Goal: Task Accomplishment & Management: Use online tool/utility

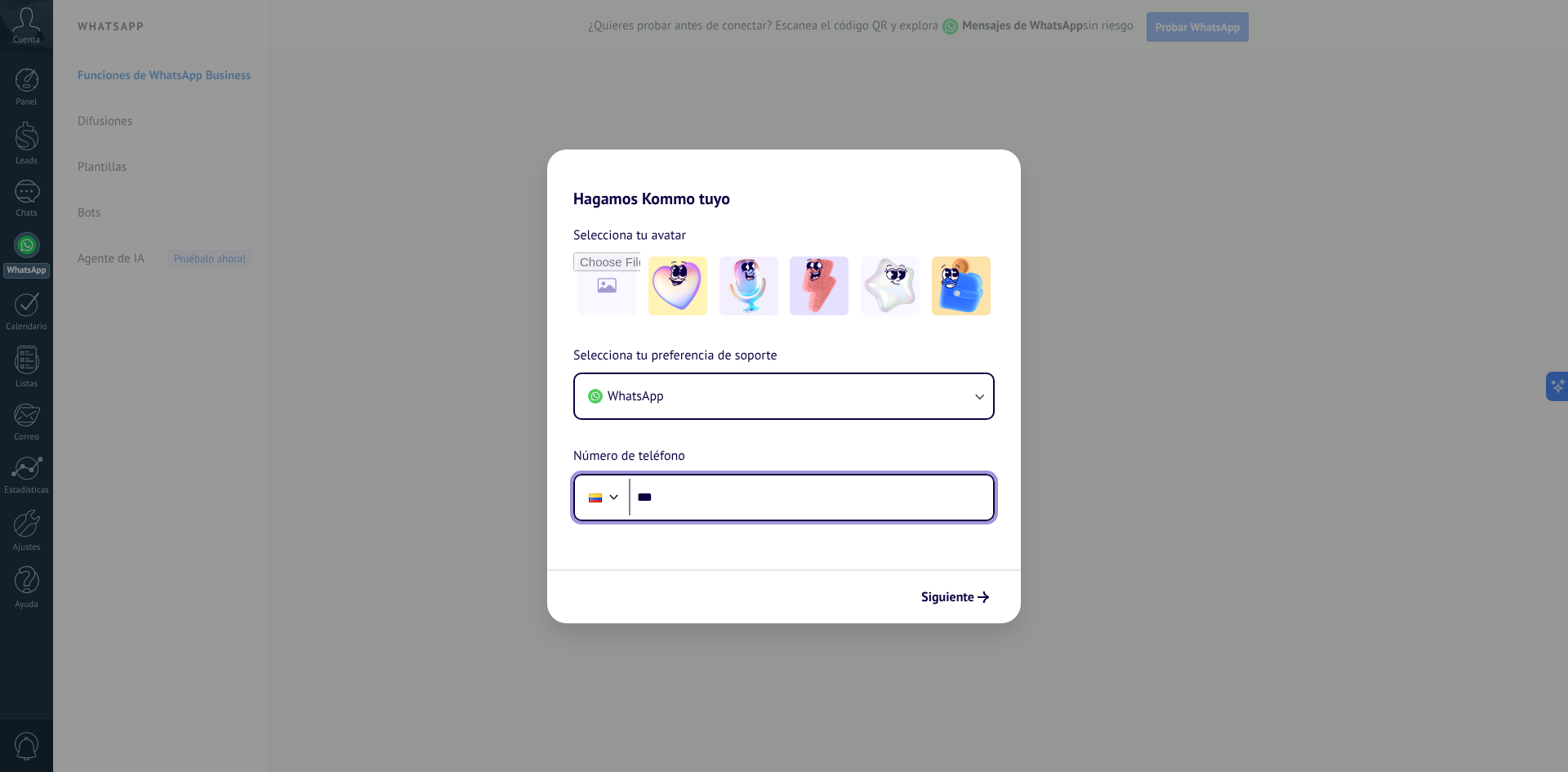
click at [686, 498] on input "***" at bounding box center [810, 497] width 364 height 37
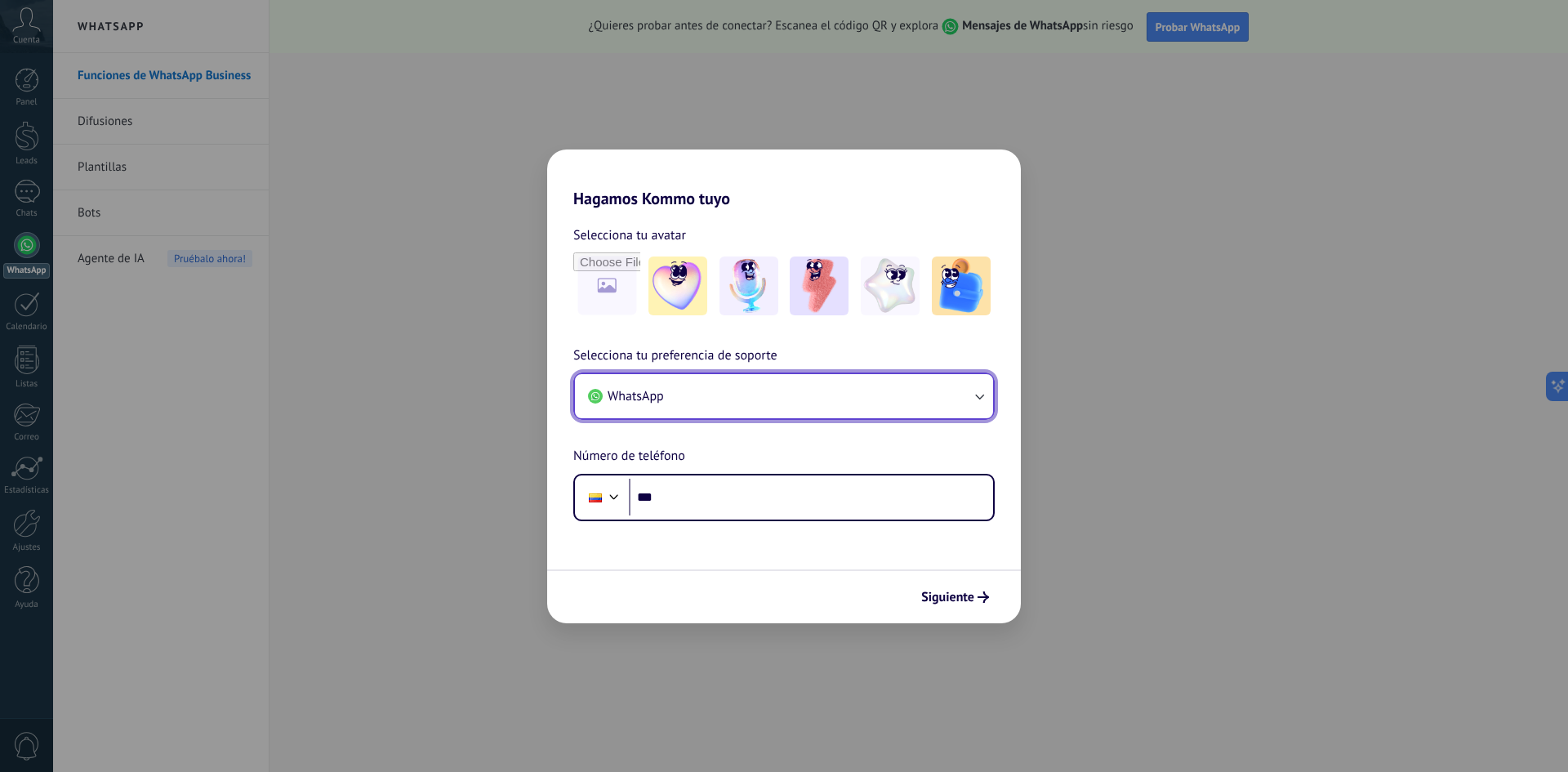
click at [979, 394] on icon "button" at bounding box center [979, 396] width 16 height 16
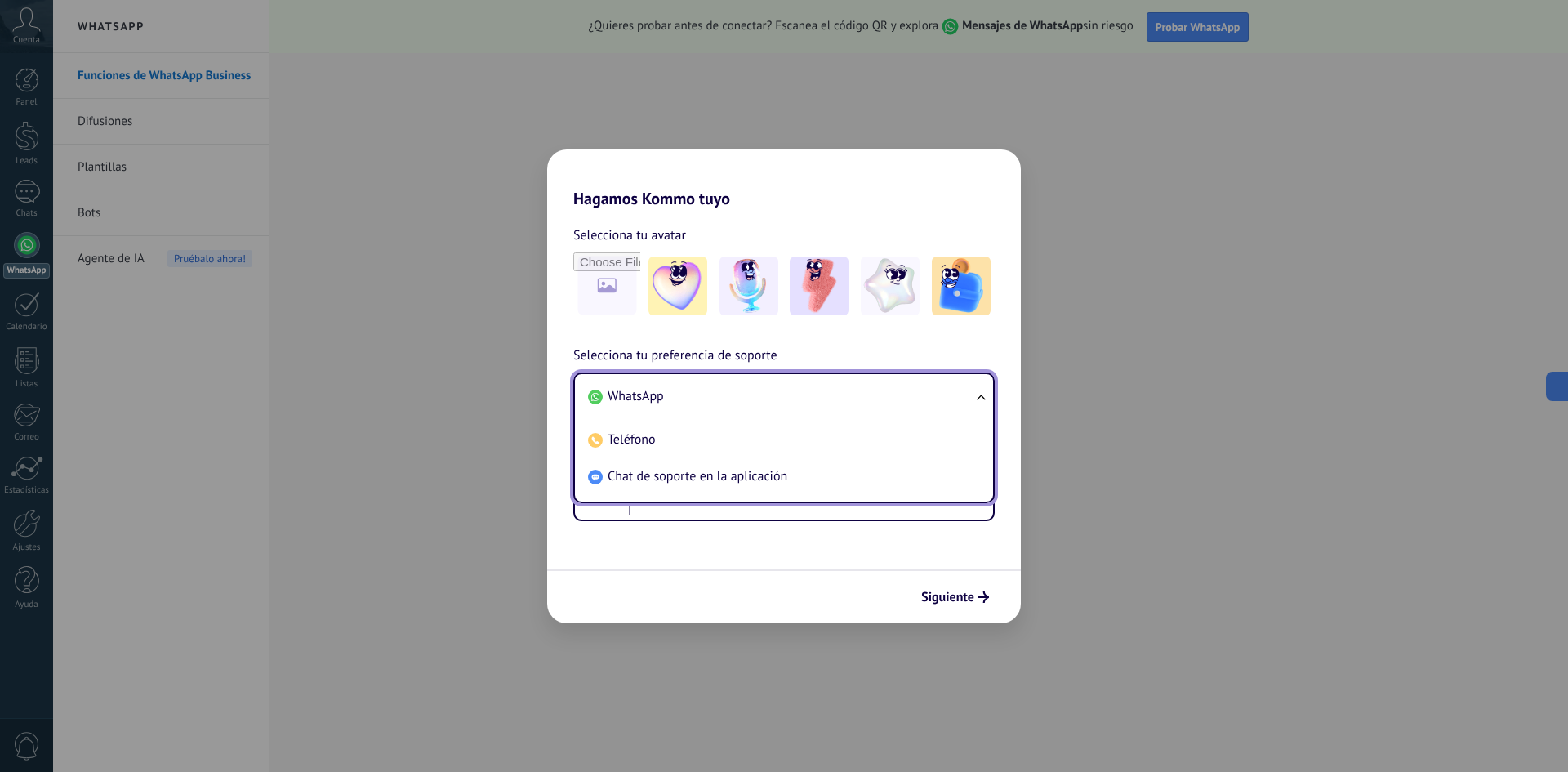
click at [682, 396] on li "WhatsApp" at bounding box center [781, 396] width 399 height 37
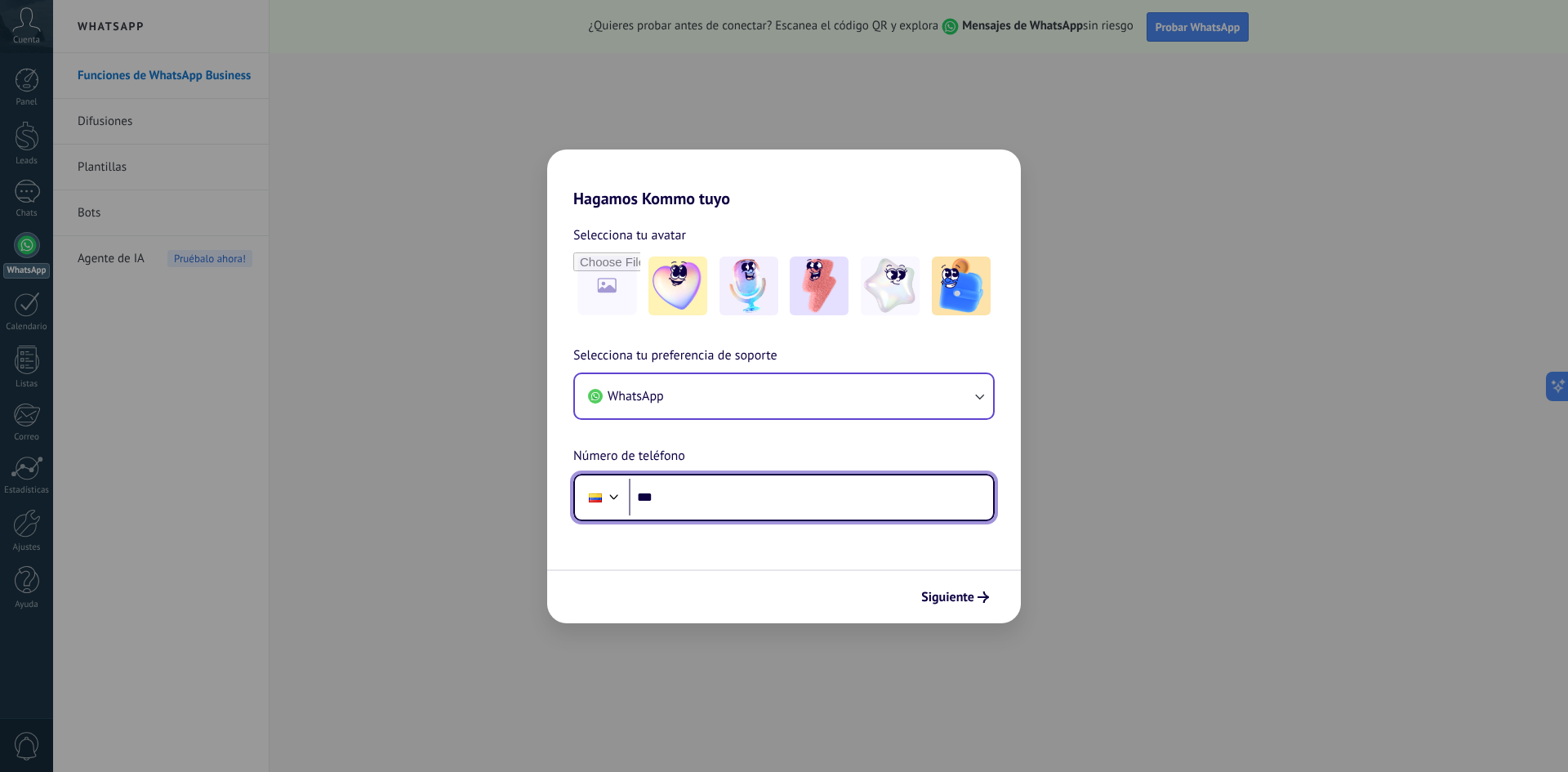
click at [713, 506] on input "***" at bounding box center [810, 497] width 364 height 37
type input "**********"
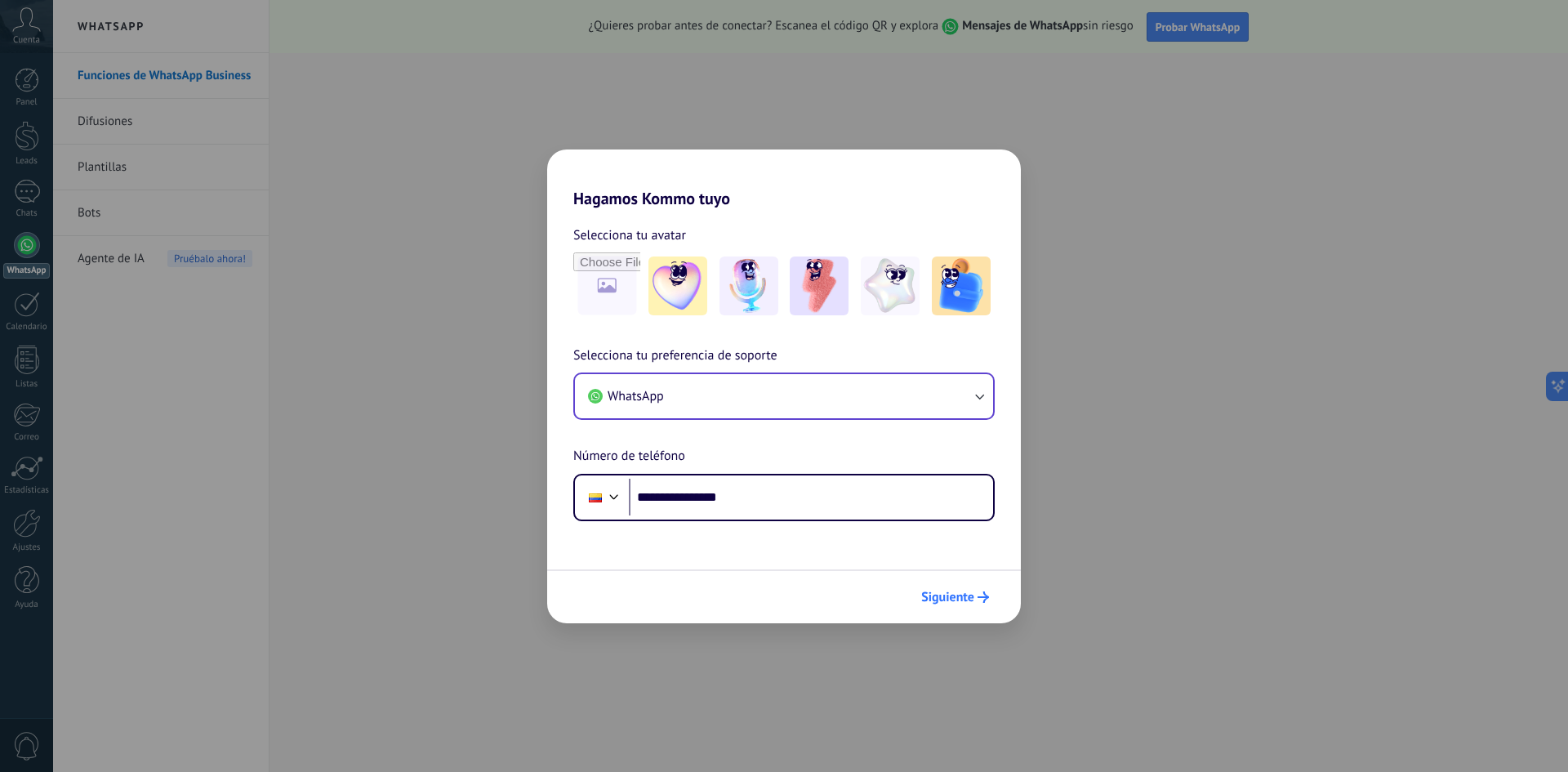
click at [957, 599] on span "Siguiente" at bounding box center [947, 597] width 53 height 12
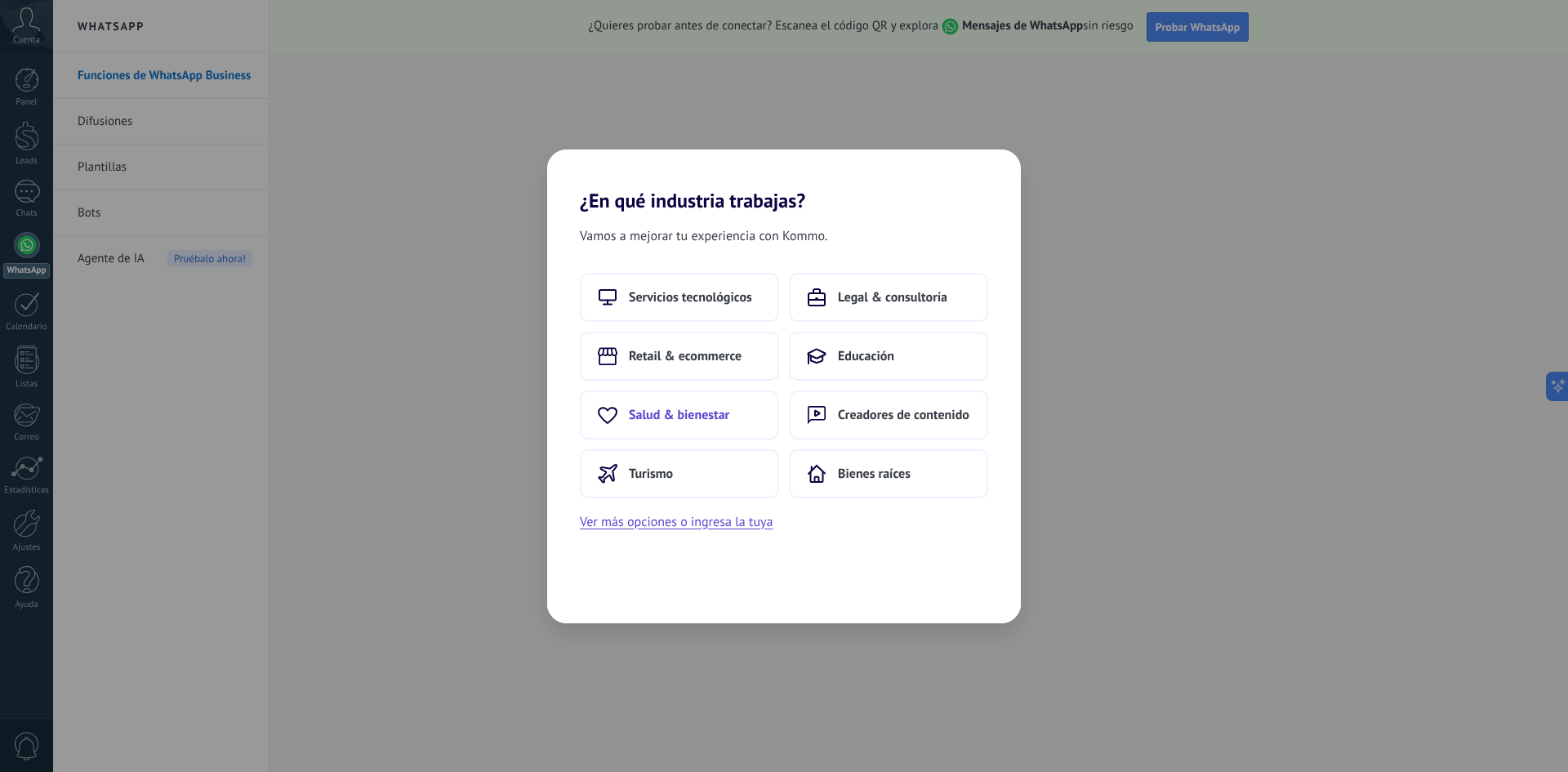
click at [687, 418] on span "Salud & bienestar" at bounding box center [679, 414] width 101 height 16
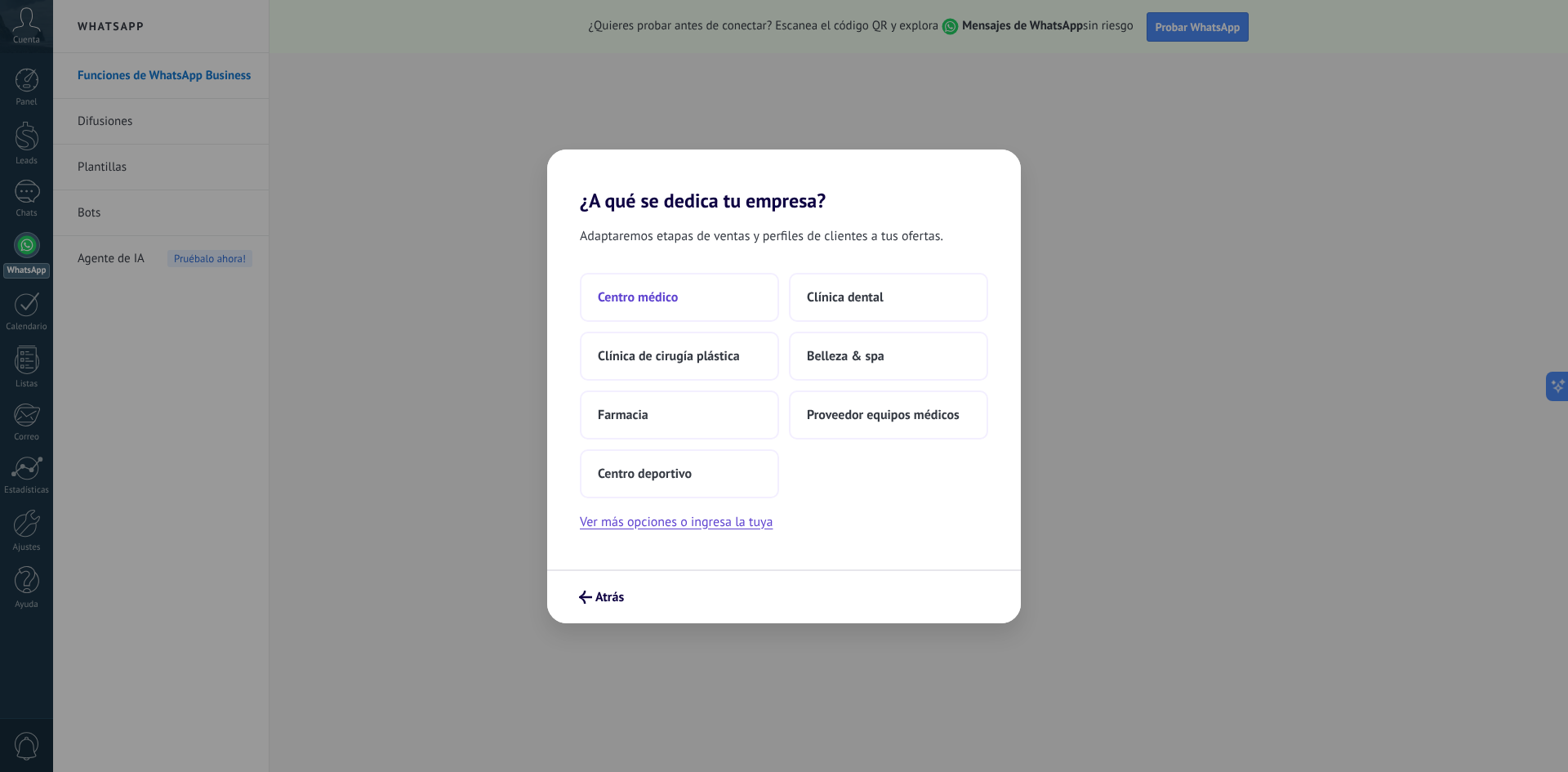
click at [651, 297] on span "Centro médico" at bounding box center [637, 297] width 80 height 16
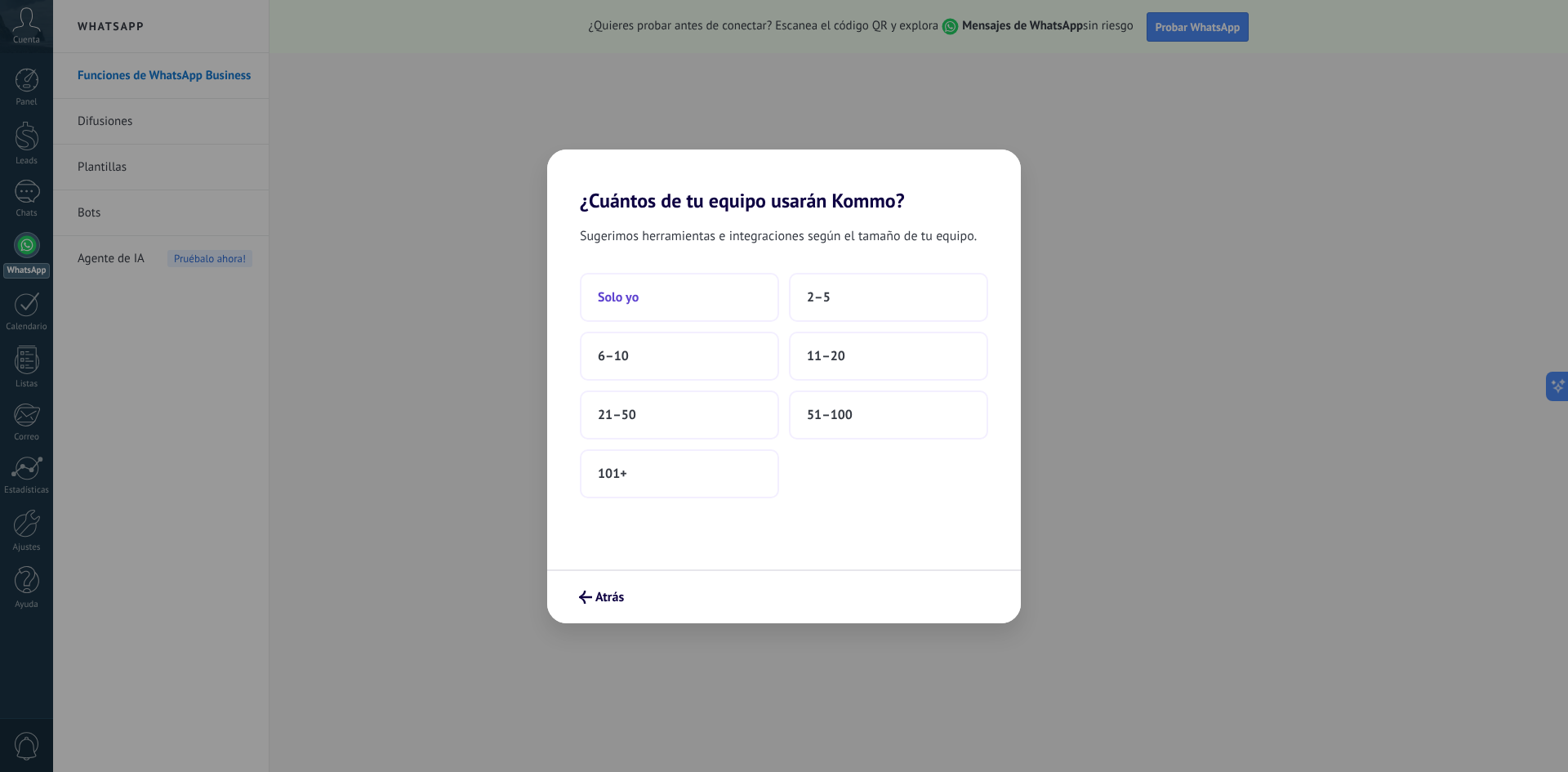
click at [642, 301] on button "Solo yo" at bounding box center [679, 297] width 199 height 49
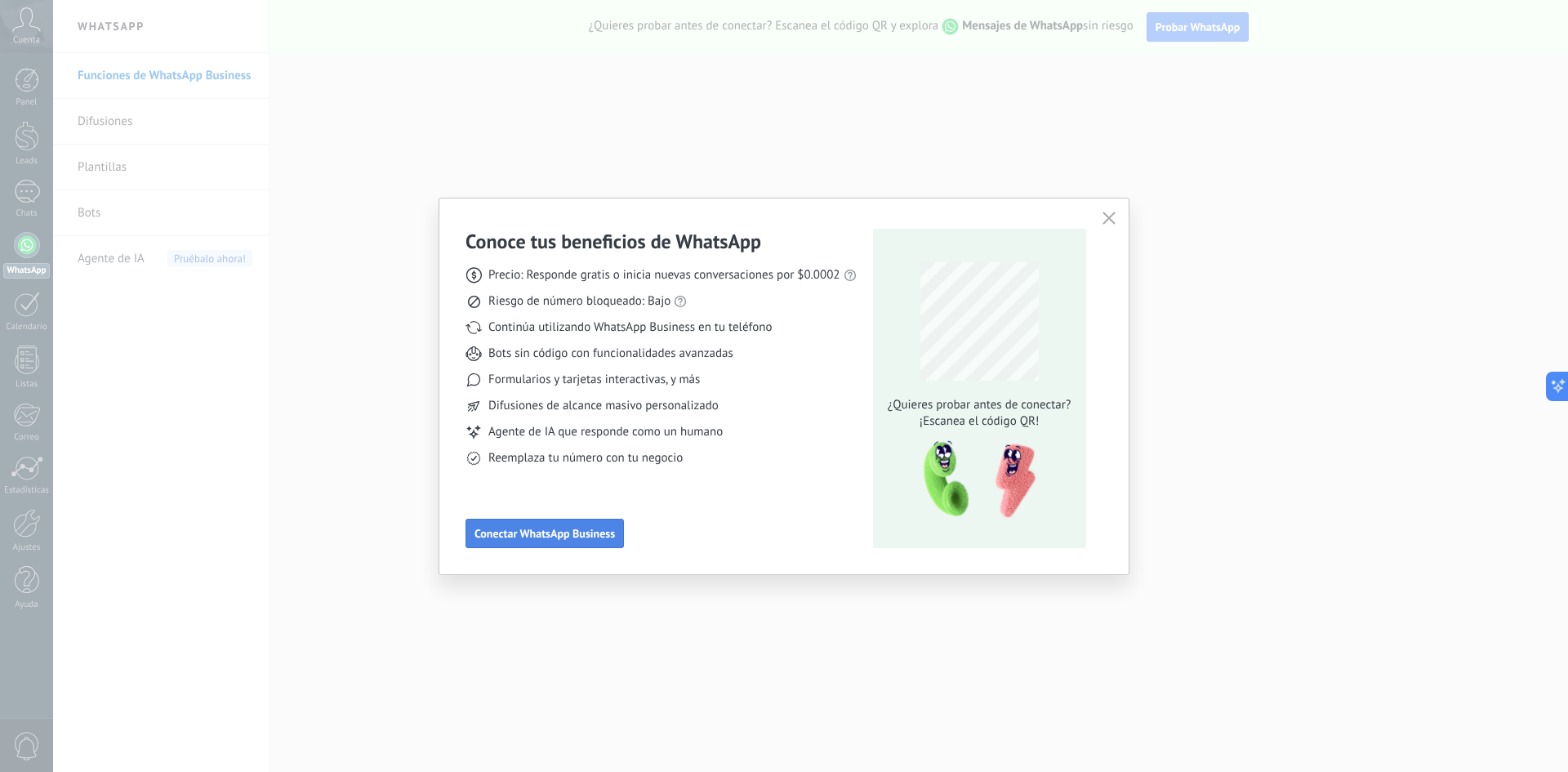
click at [564, 536] on span "Conectar WhatsApp Business" at bounding box center [545, 534] width 140 height 12
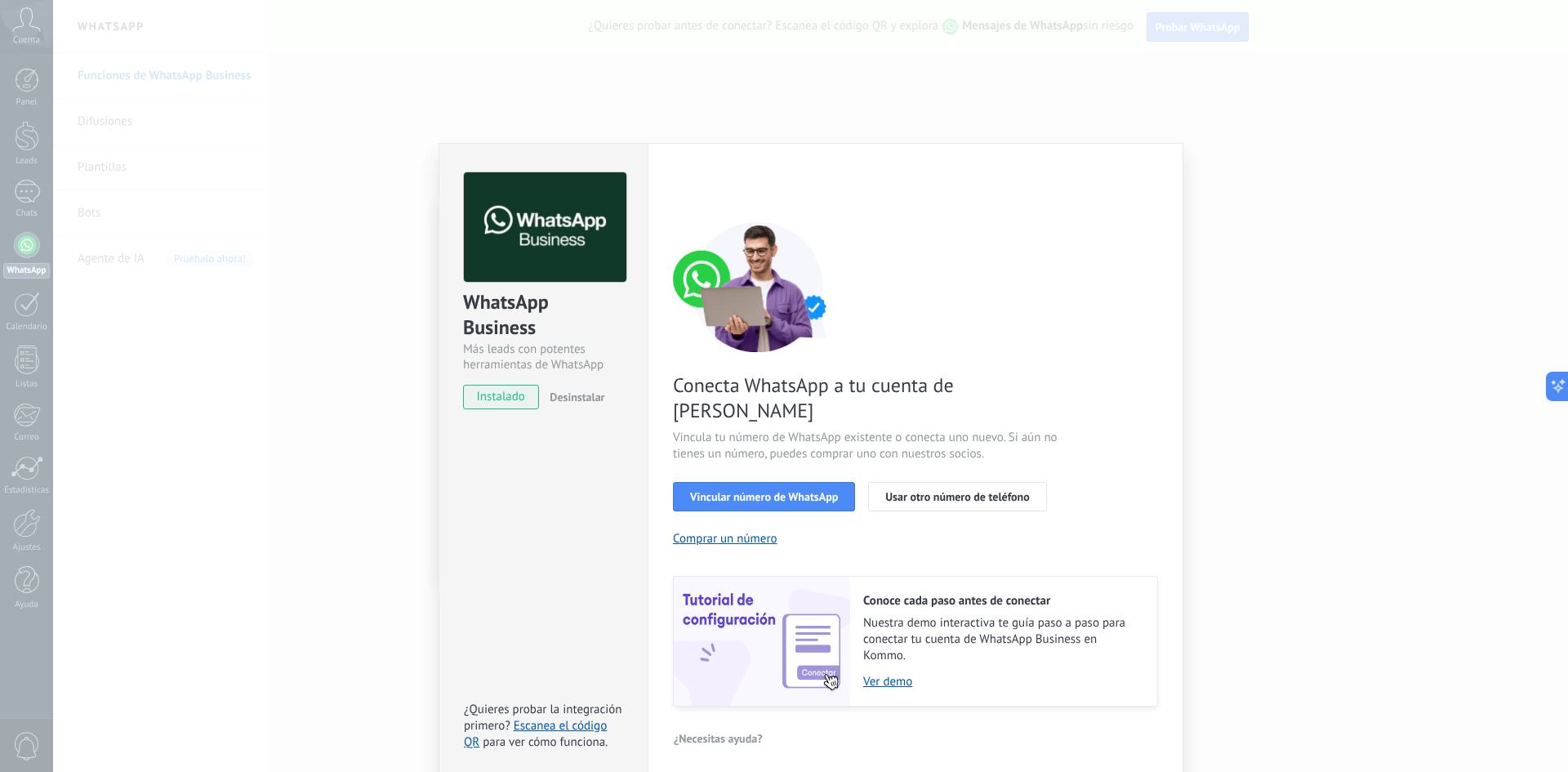
click at [638, 108] on div "WhatsApp Business Más leads con potentes herramientas de WhatsApp instalado Des…" at bounding box center [810, 386] width 1515 height 772
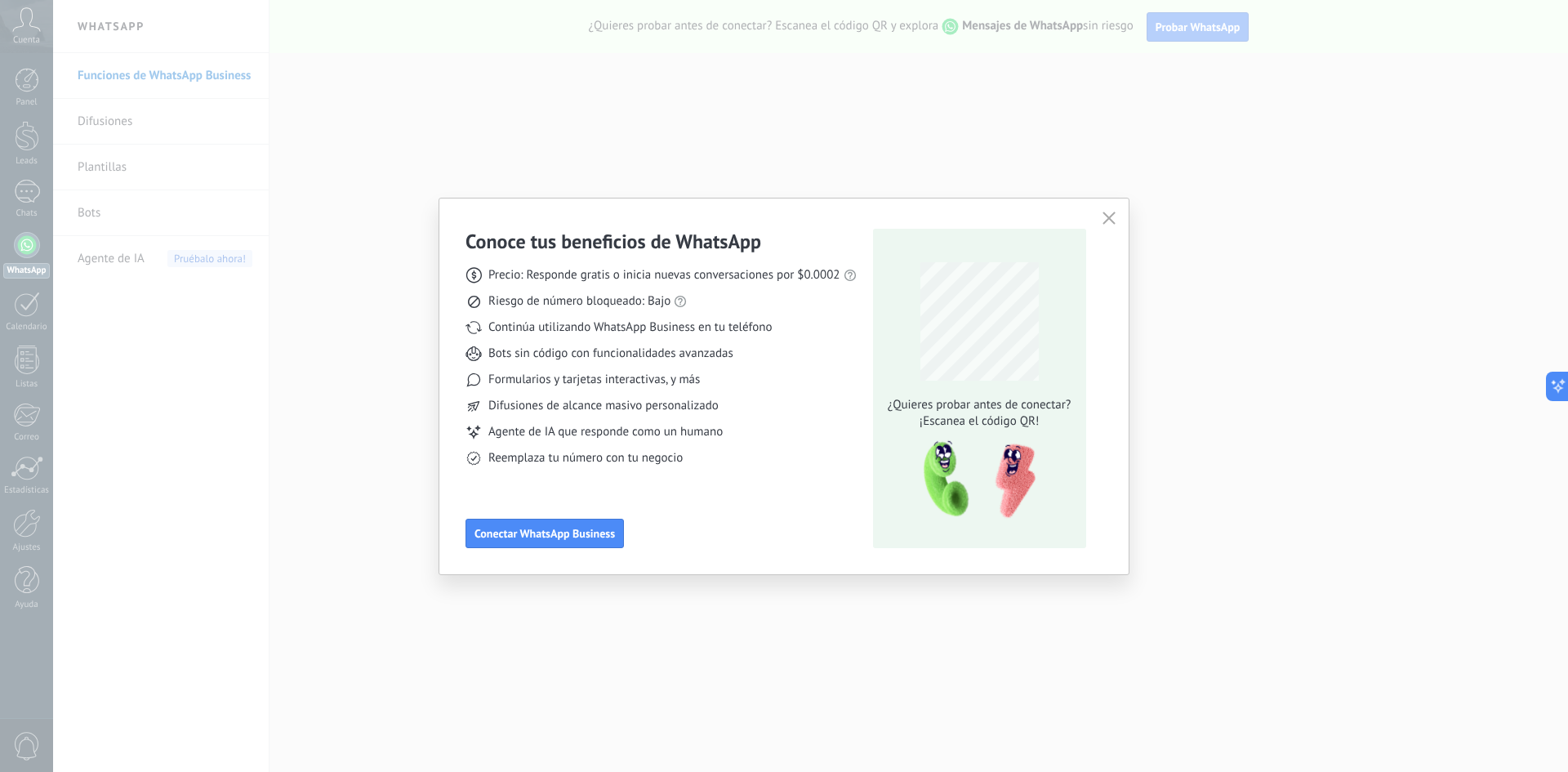
click at [1108, 212] on button "button" at bounding box center [1109, 219] width 21 height 23
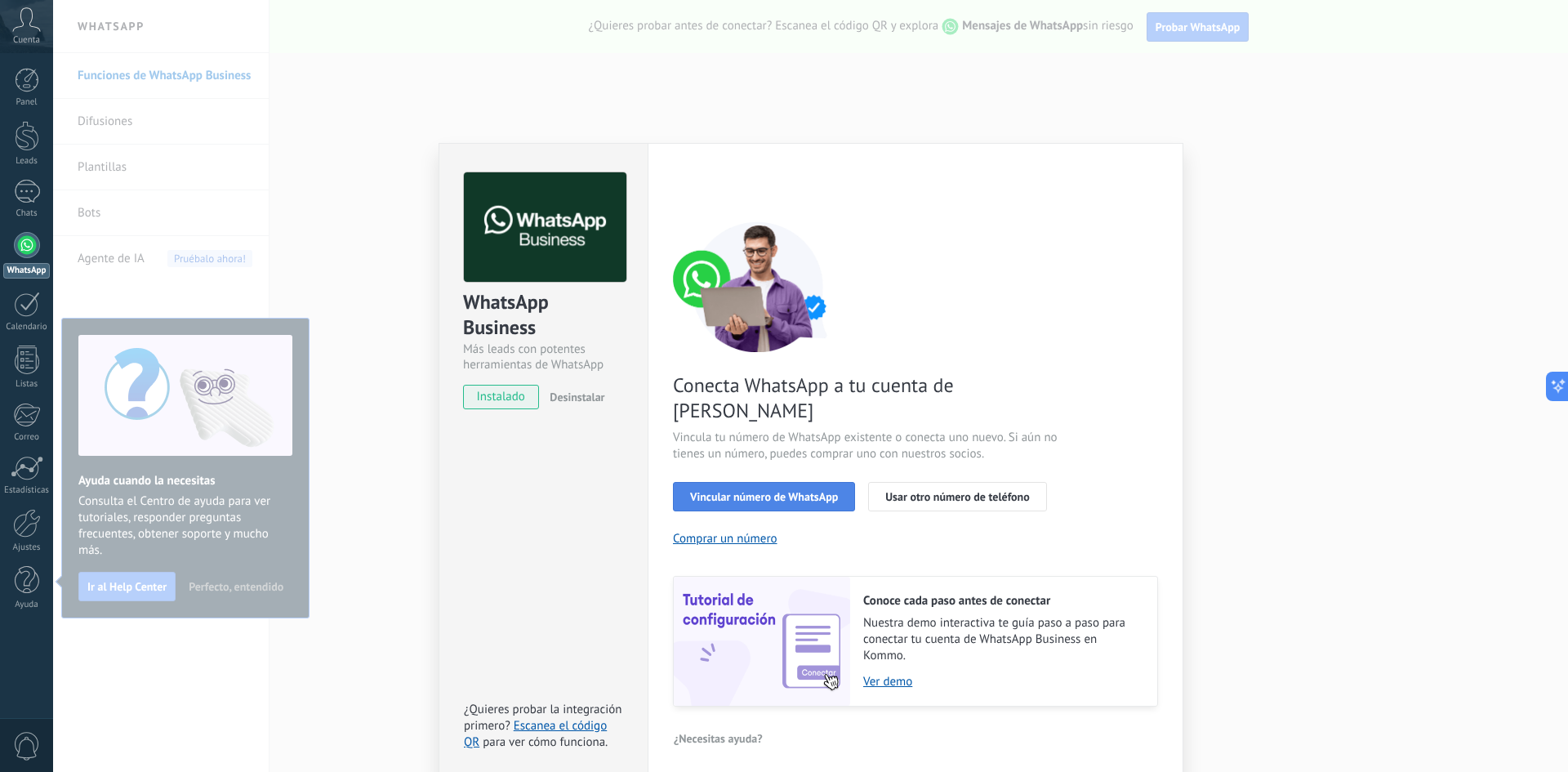
click at [762, 491] on span "Vincular número de WhatsApp" at bounding box center [764, 497] width 148 height 12
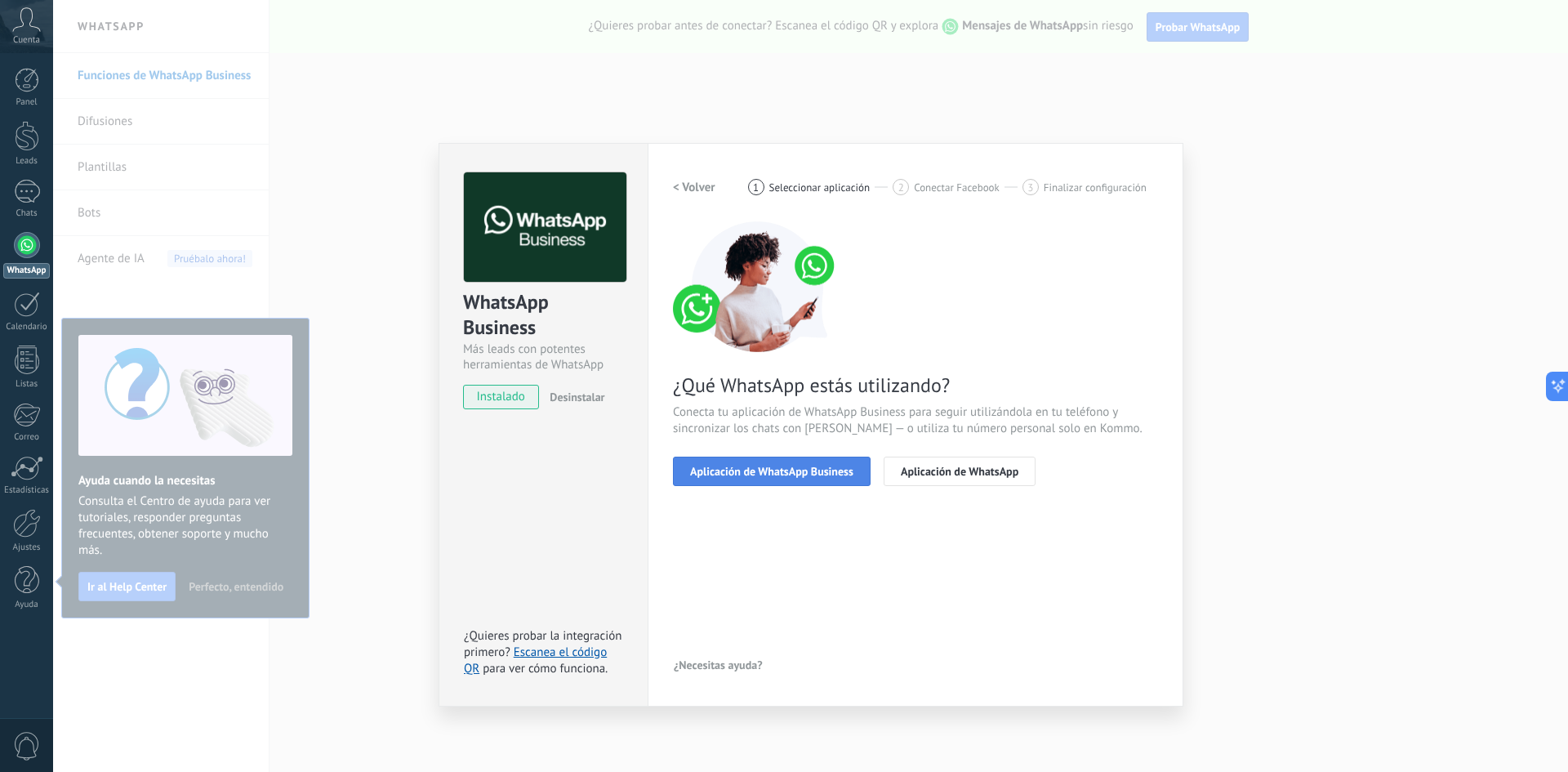
click at [785, 473] on span "Aplicación de WhatsApp Business" at bounding box center [772, 471] width 163 height 12
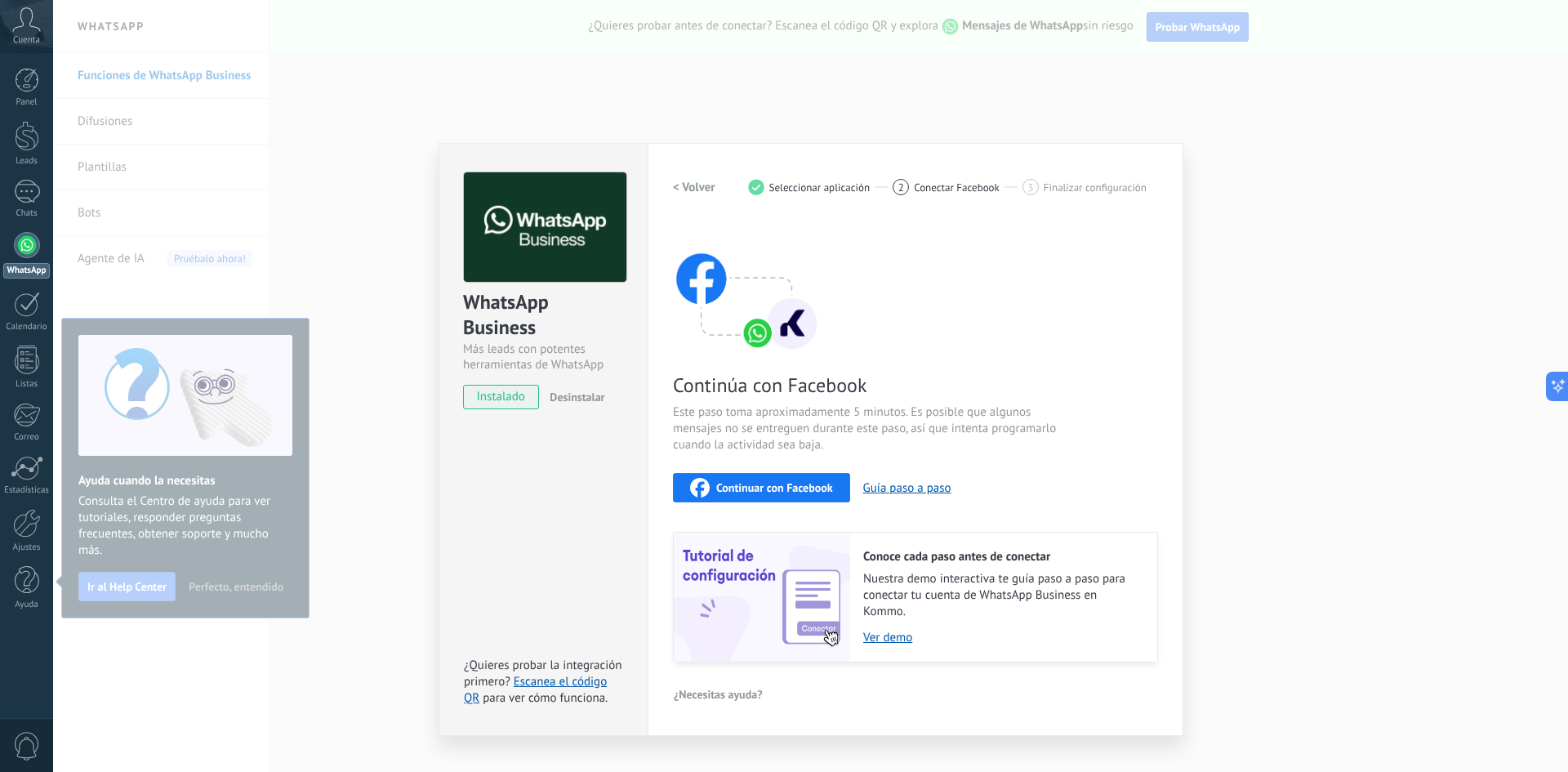
click at [655, 84] on div "WhatsApp Business Más leads con potentes herramientas de WhatsApp instalado Des…" at bounding box center [810, 386] width 1515 height 772
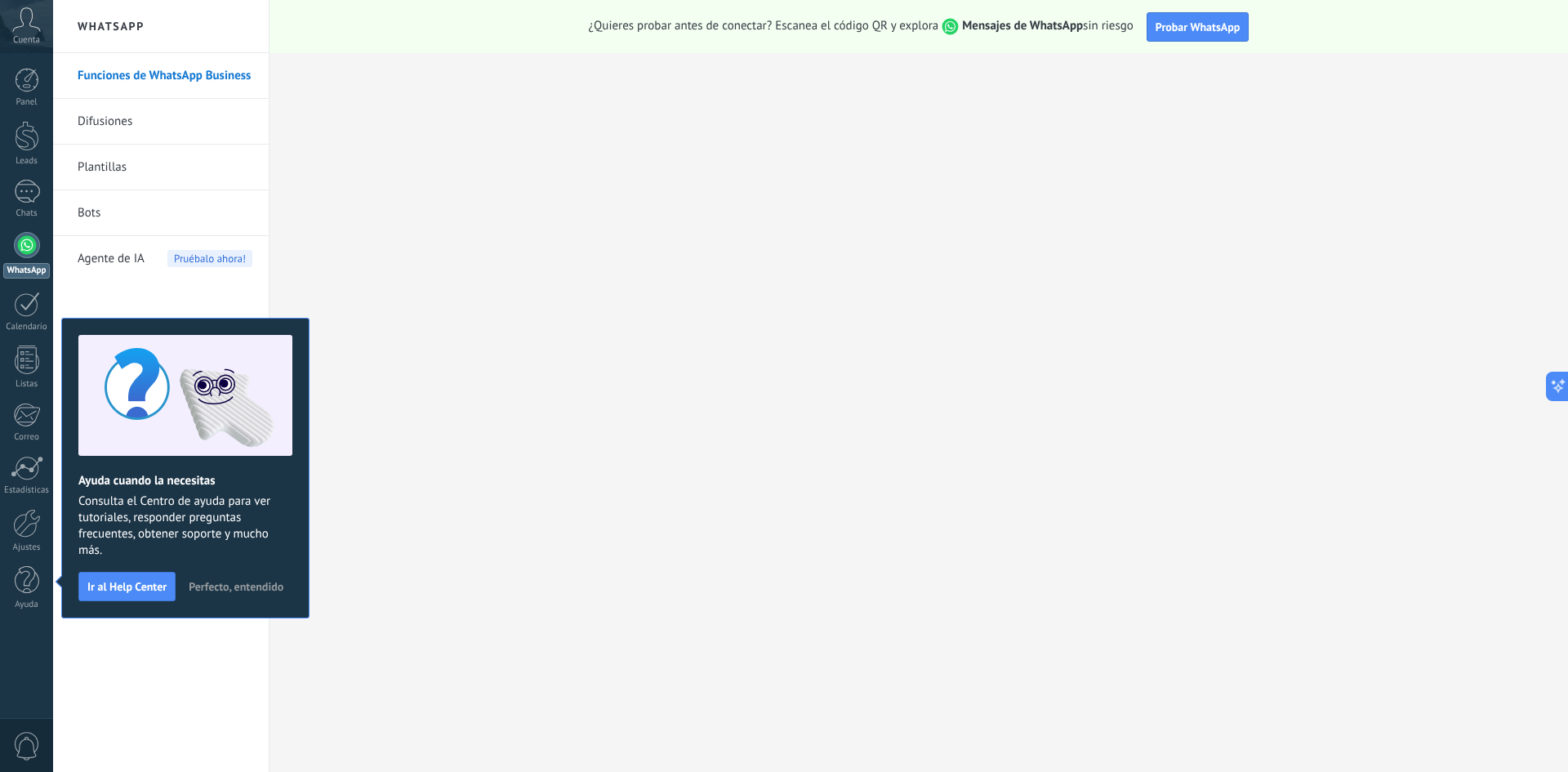
click at [270, 589] on span "Perfecto, entendido" at bounding box center [236, 586] width 95 height 12
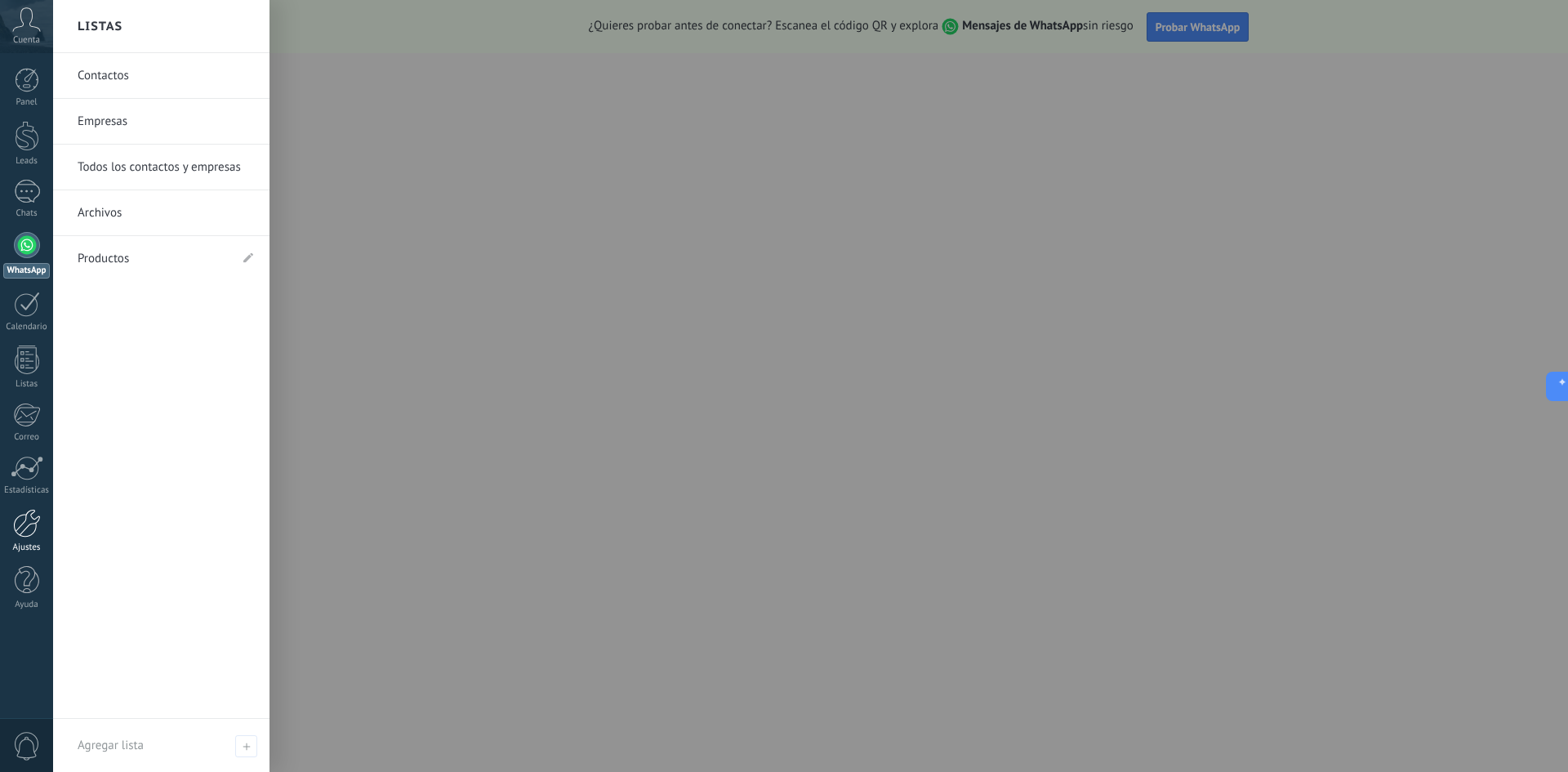
click at [30, 525] on div at bounding box center [27, 523] width 28 height 29
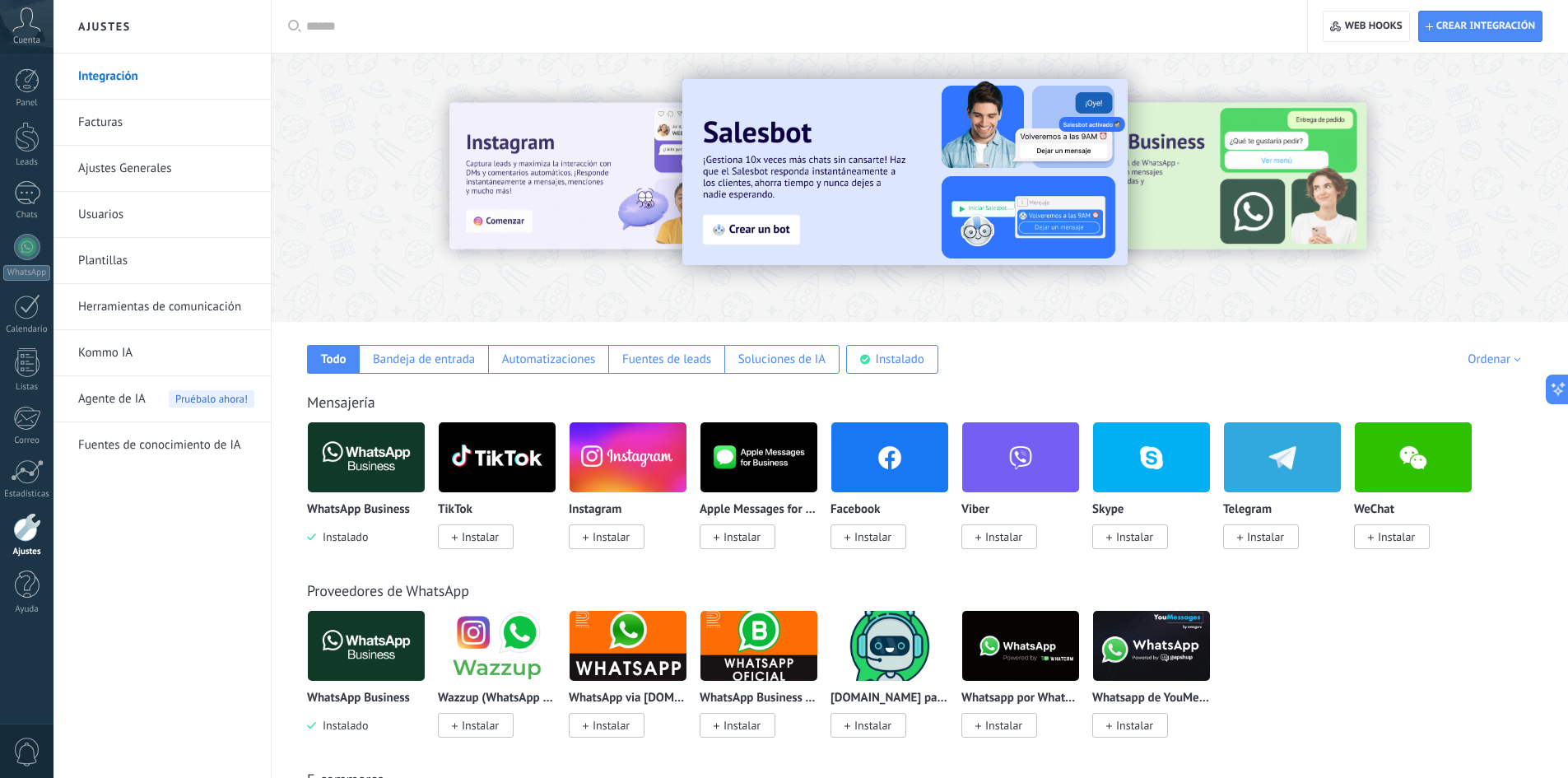
click at [369, 461] on img at bounding box center [366, 457] width 117 height 79
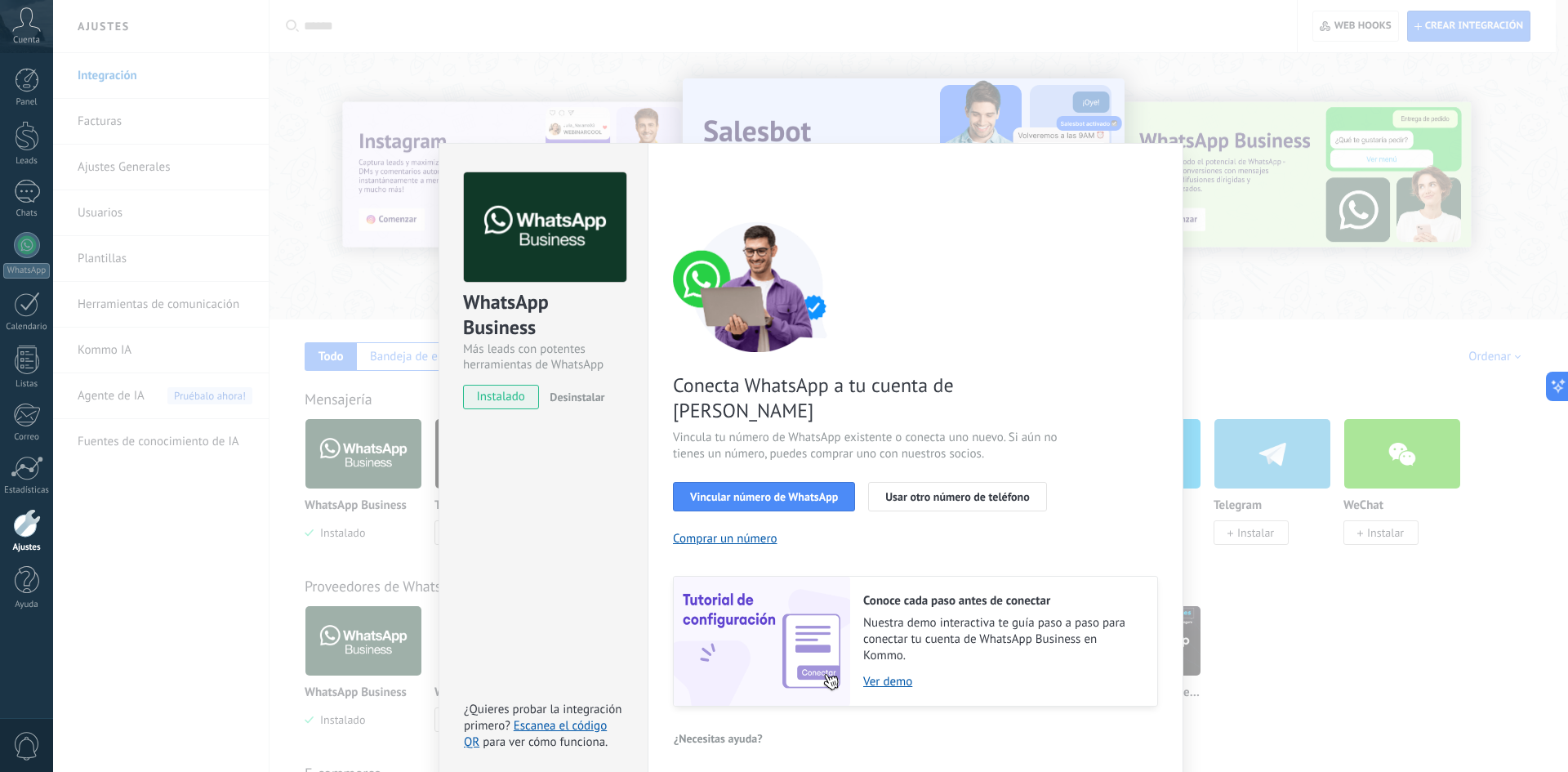
click at [509, 396] on span "instalado" at bounding box center [501, 396] width 74 height 24
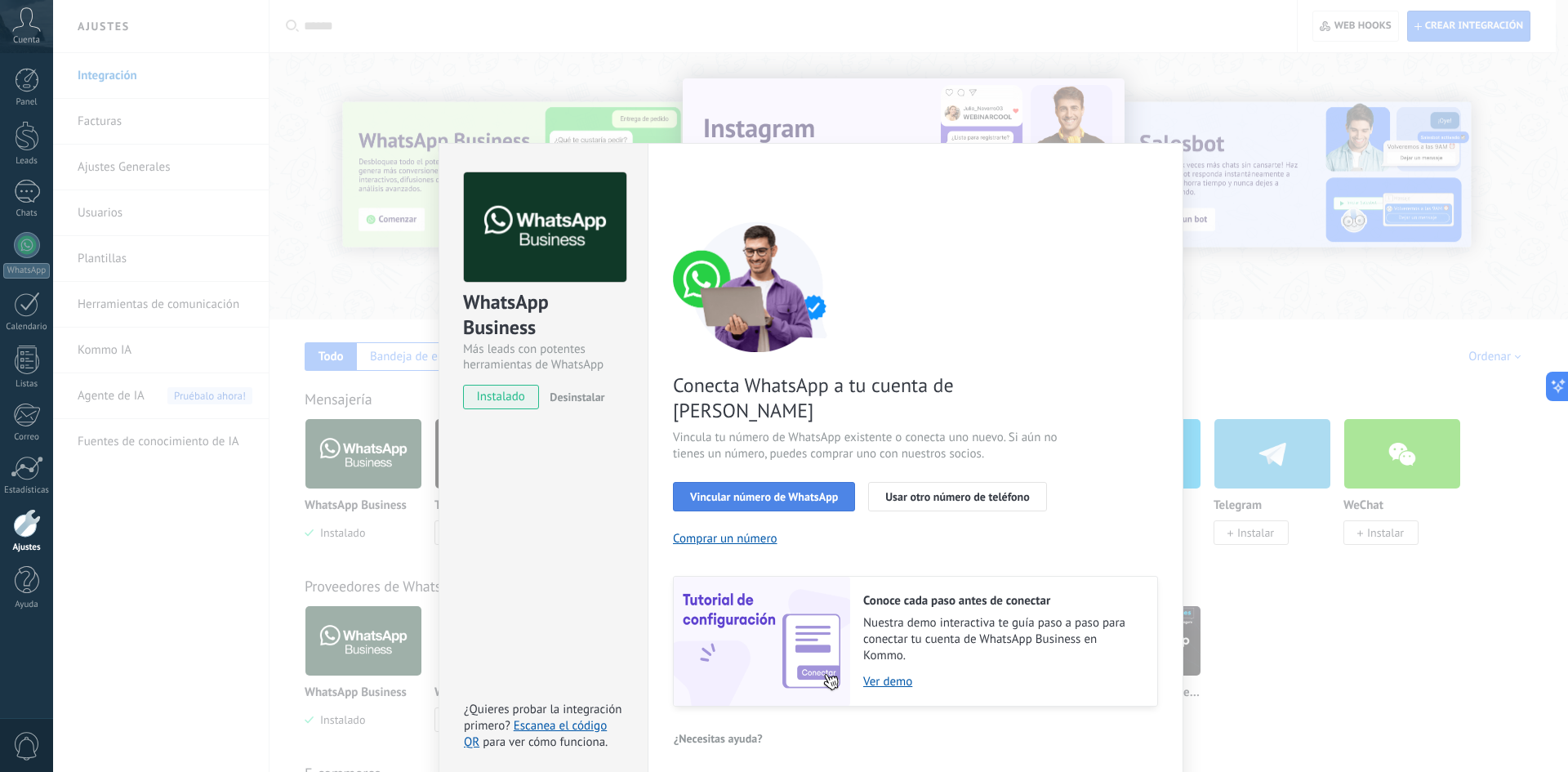
click at [755, 491] on span "Vincular número de WhatsApp" at bounding box center [764, 497] width 148 height 12
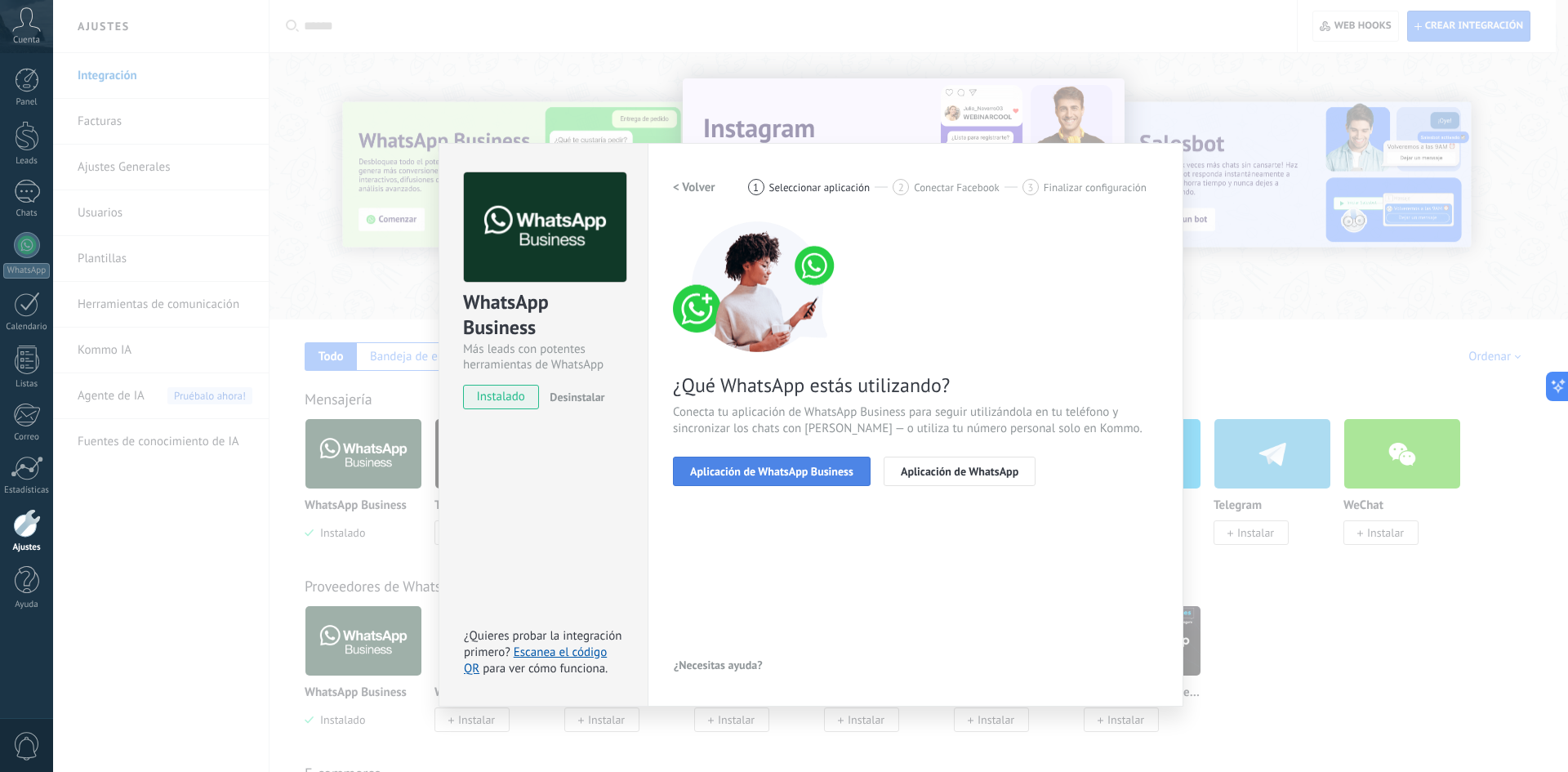
click at [780, 471] on span "Aplicación de WhatsApp Business" at bounding box center [772, 471] width 163 height 12
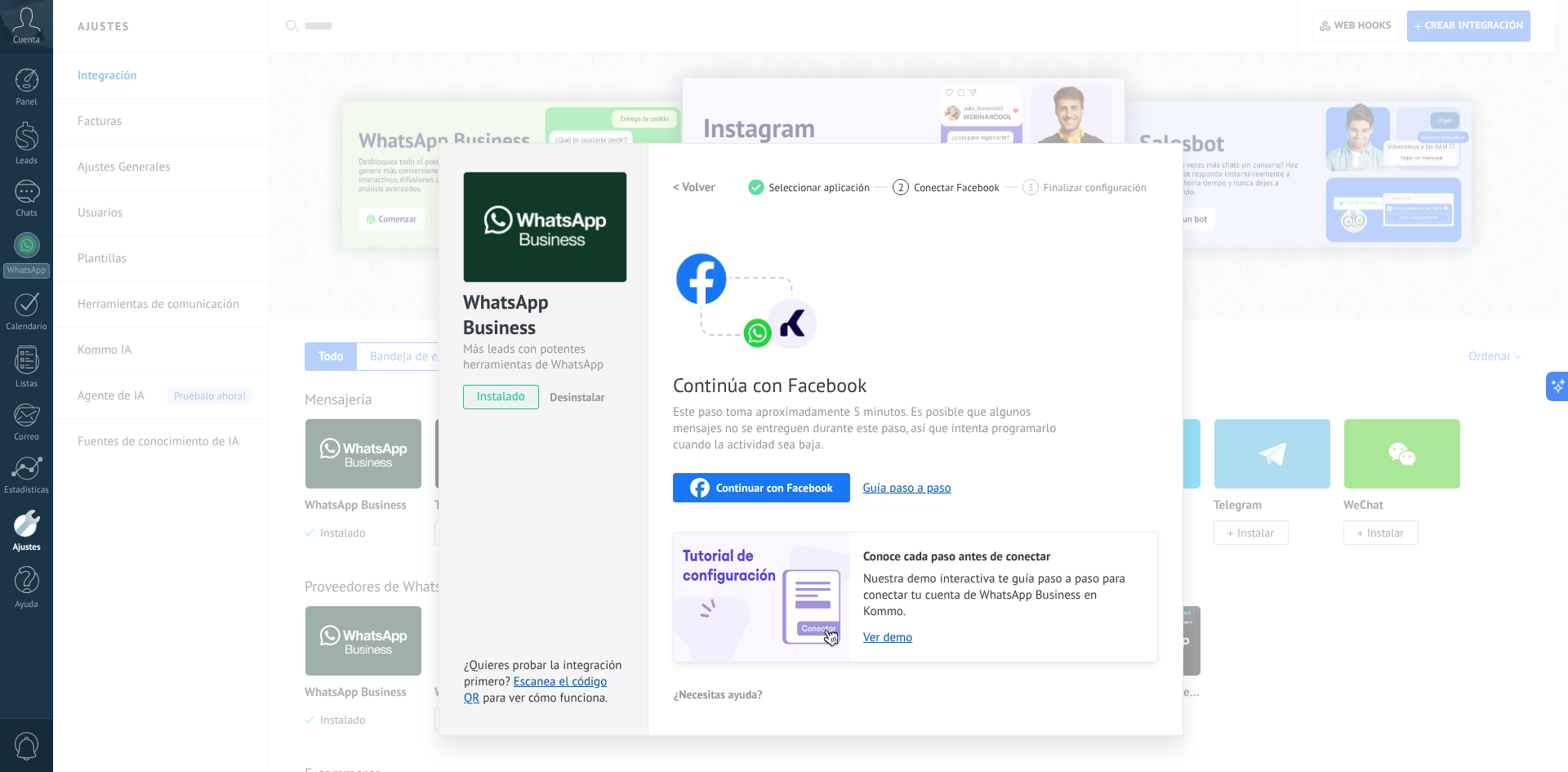
click at [774, 491] on span "Continuar con Facebook" at bounding box center [775, 487] width 117 height 12
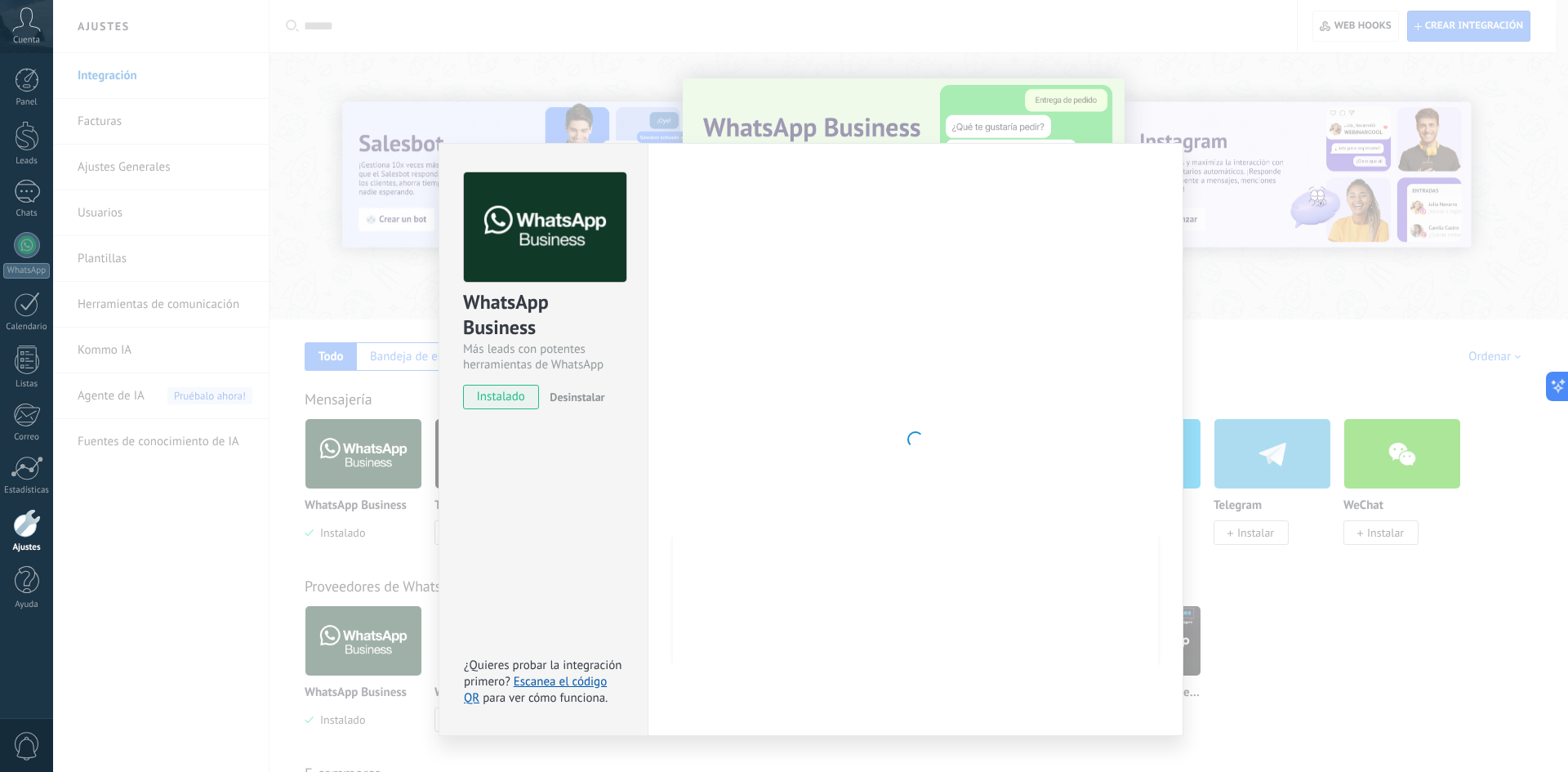
click at [917, 357] on div at bounding box center [915, 439] width 485 height 535
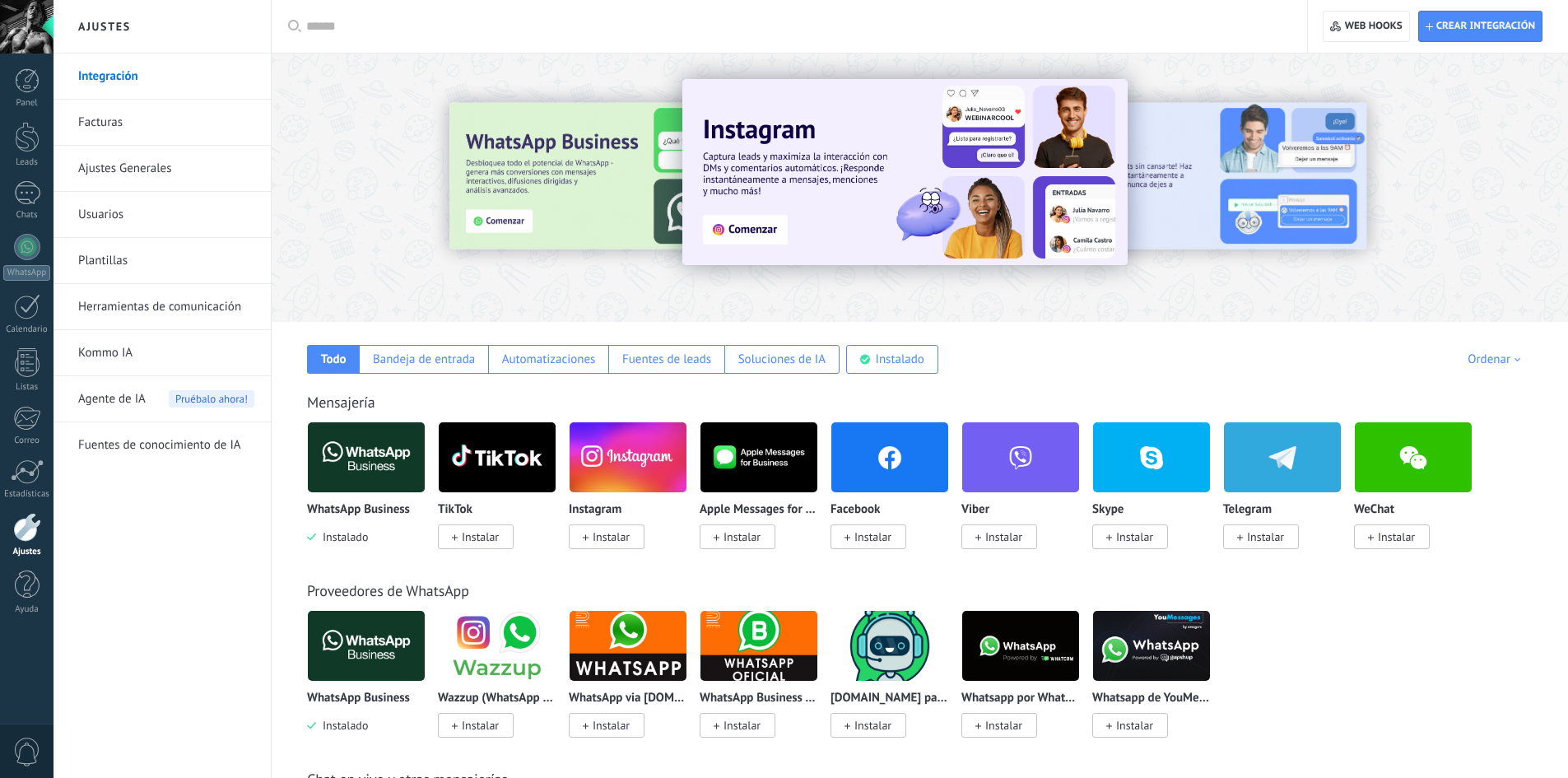
click at [1273, 286] on div at bounding box center [919, 183] width 1296 height 236
click at [365, 462] on img at bounding box center [366, 457] width 117 height 79
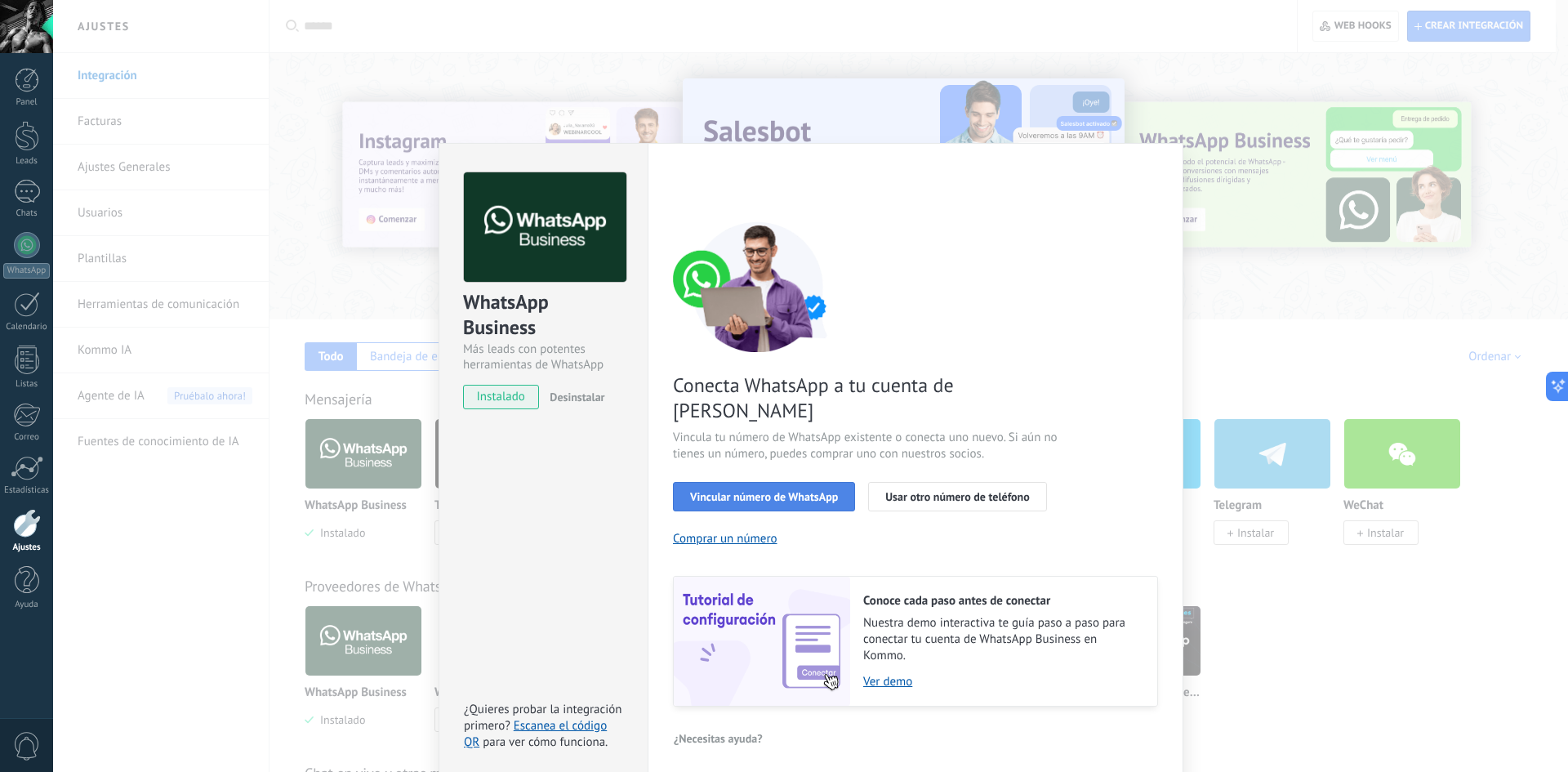
click at [762, 491] on span "Vincular número de WhatsApp" at bounding box center [764, 497] width 148 height 12
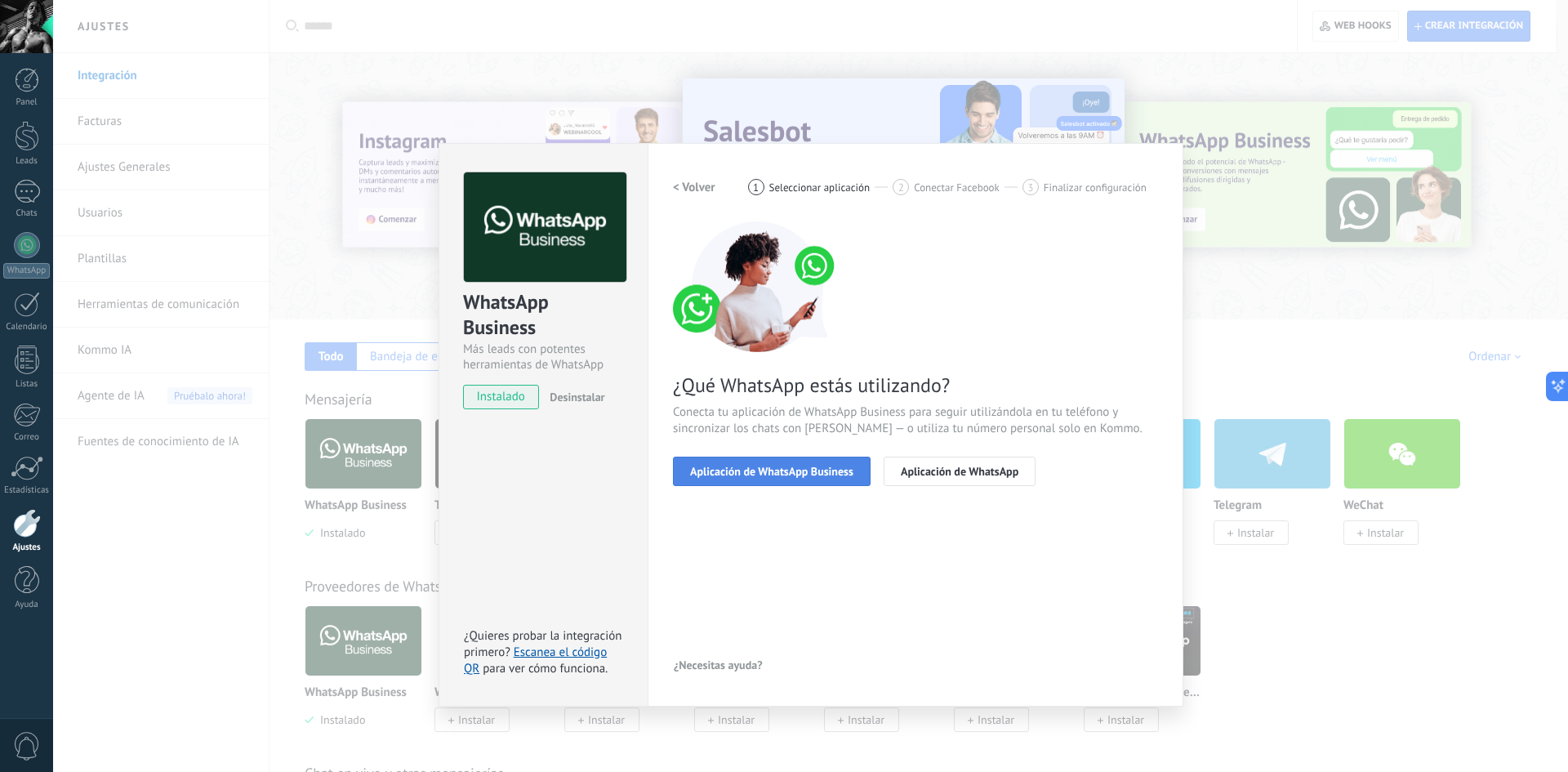
click at [774, 468] on span "Aplicación de WhatsApp Business" at bounding box center [772, 471] width 163 height 12
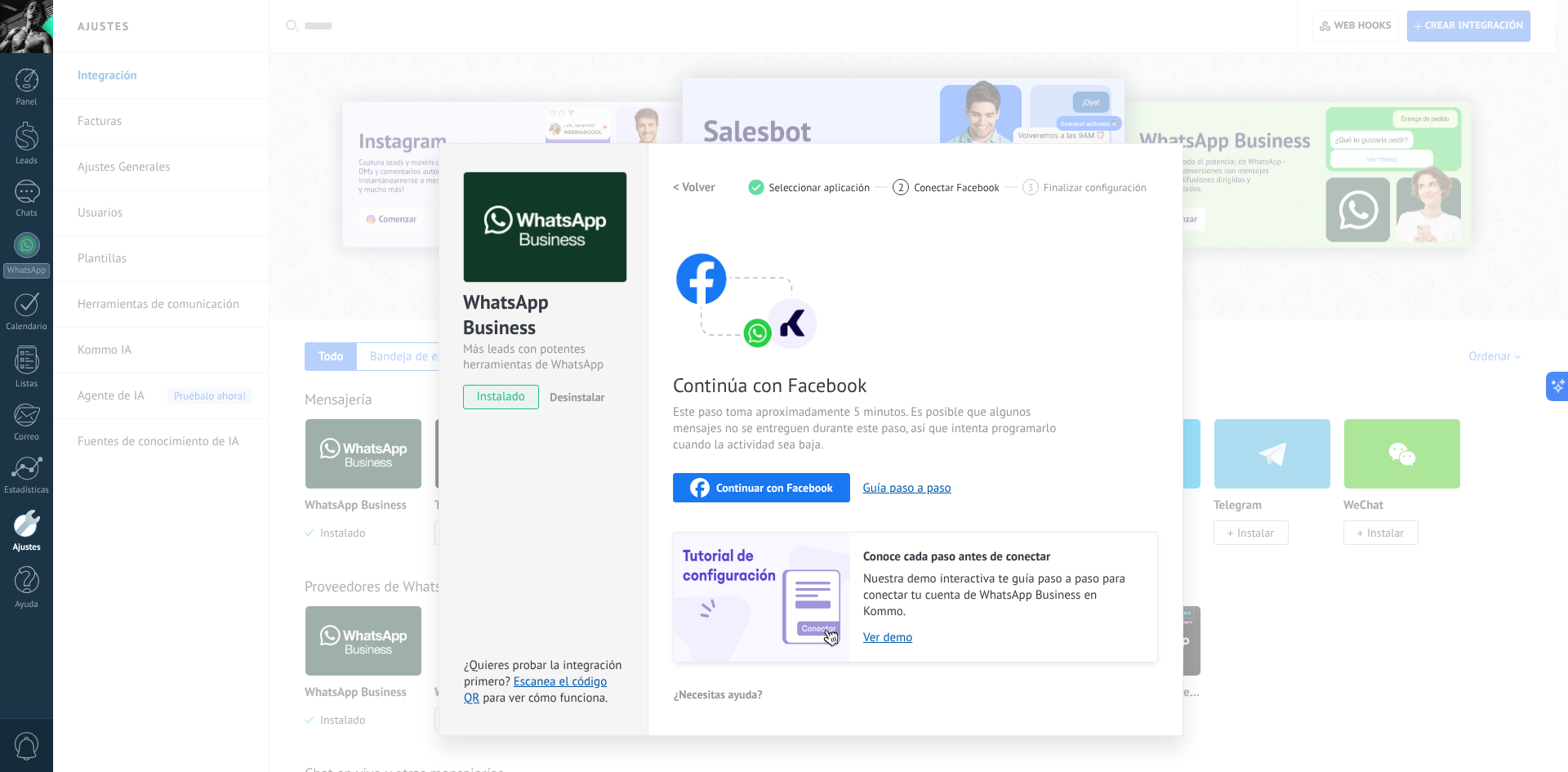
click at [771, 487] on span "Continuar con Facebook" at bounding box center [775, 487] width 117 height 12
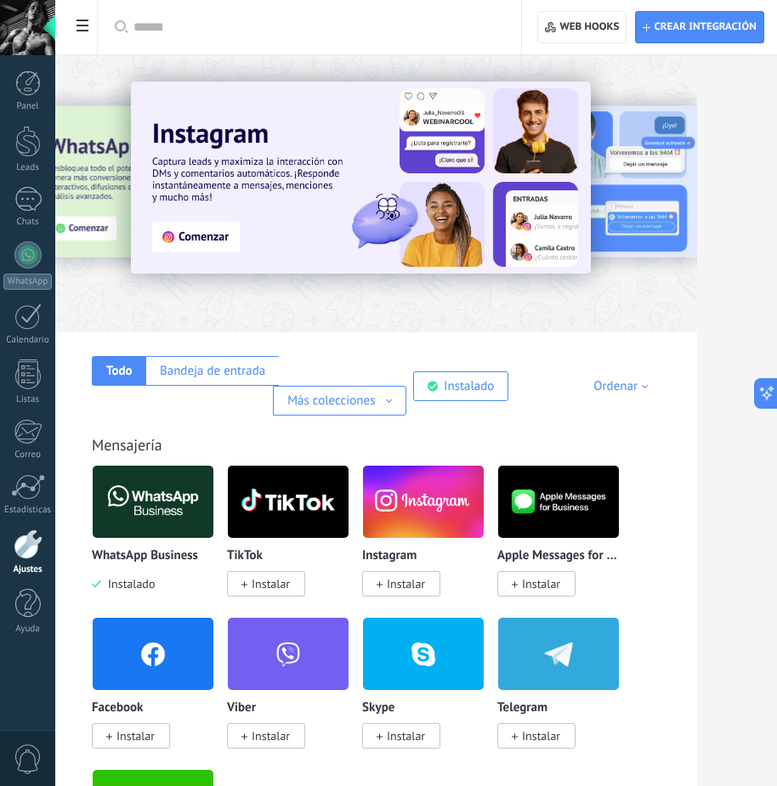
click at [156, 464] on img at bounding box center [153, 502] width 121 height 82
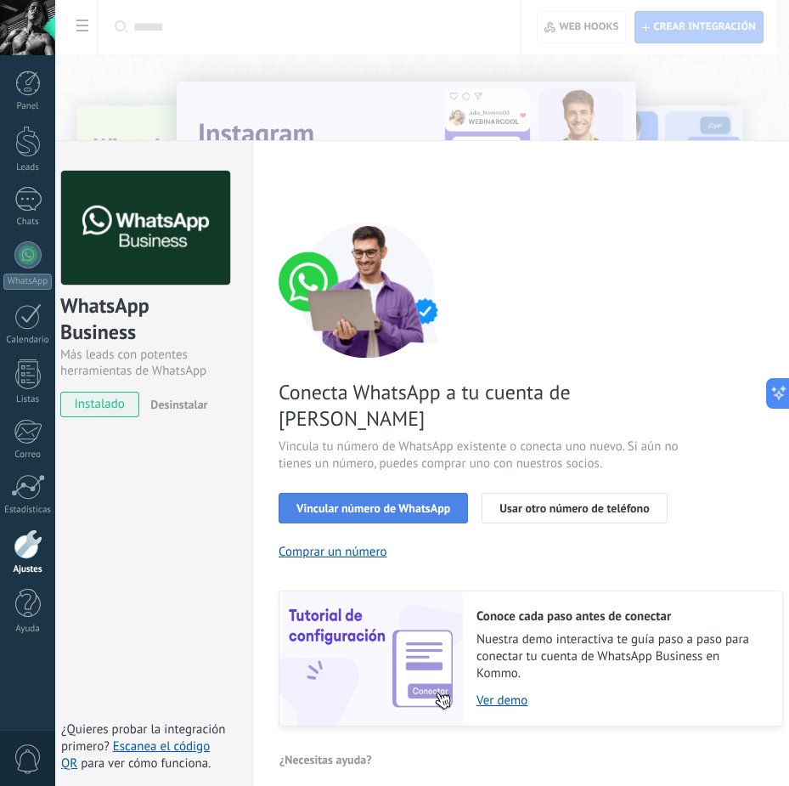
click at [385, 502] on span "Vincular número de WhatsApp" at bounding box center [374, 508] width 154 height 12
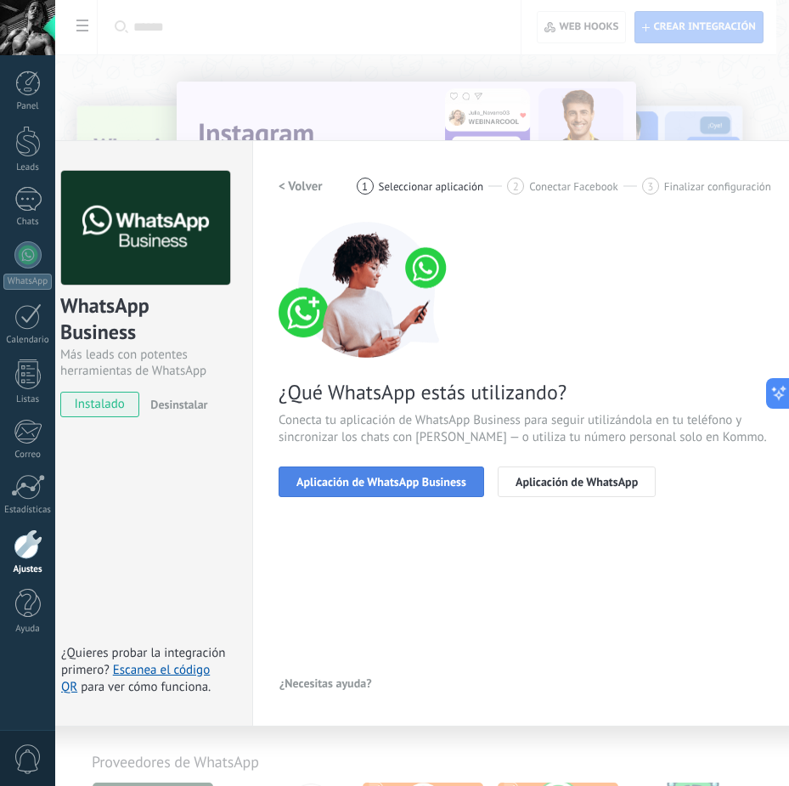
click at [381, 486] on span "Aplicación de WhatsApp Business" at bounding box center [382, 482] width 170 height 12
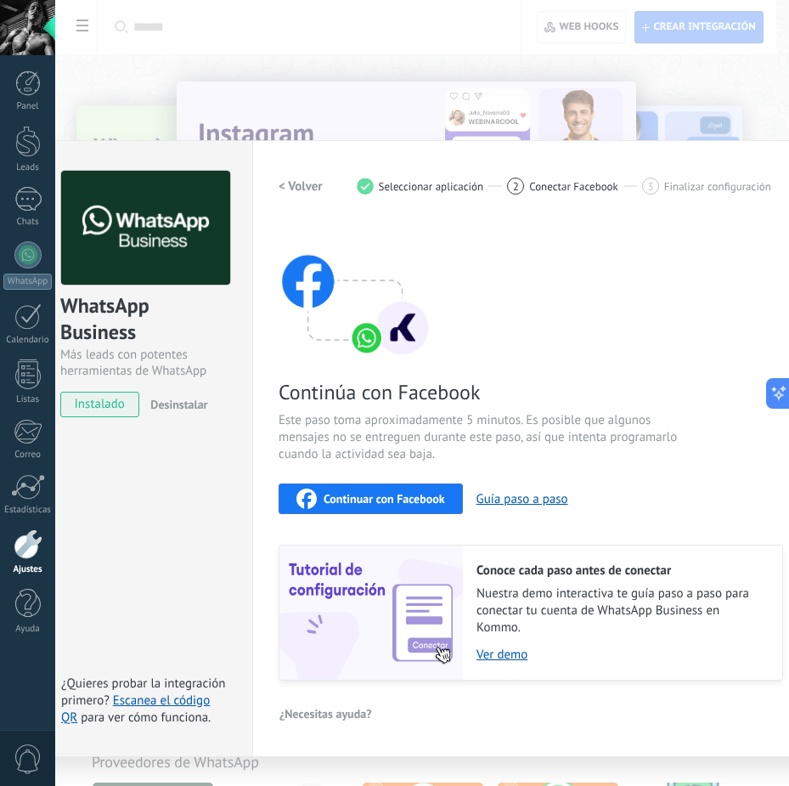
click at [380, 497] on span "Continuar con Facebook" at bounding box center [385, 499] width 122 height 12
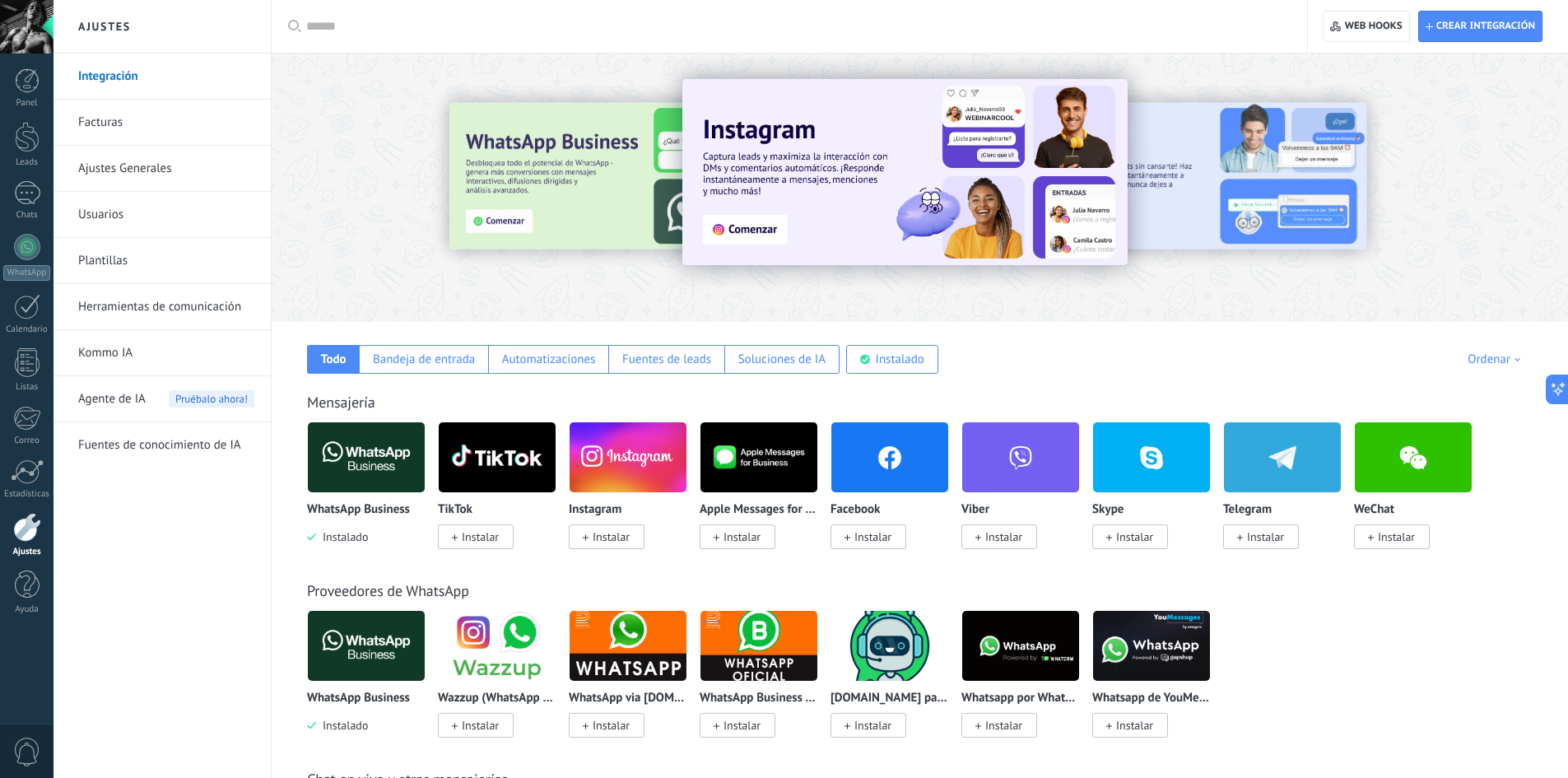
click at [385, 457] on img at bounding box center [366, 457] width 117 height 79
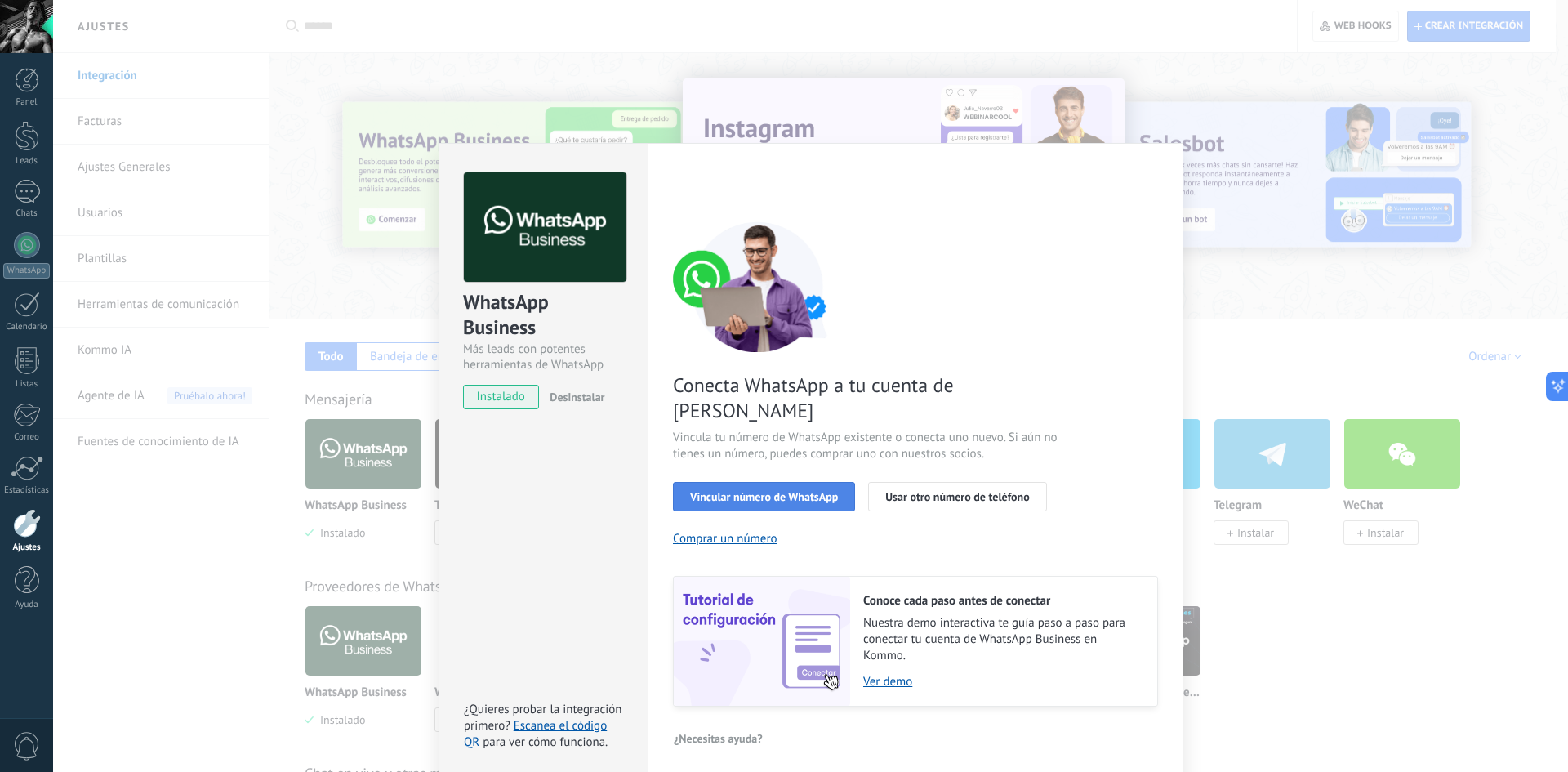
click at [779, 491] on span "Vincular número de WhatsApp" at bounding box center [764, 497] width 148 height 12
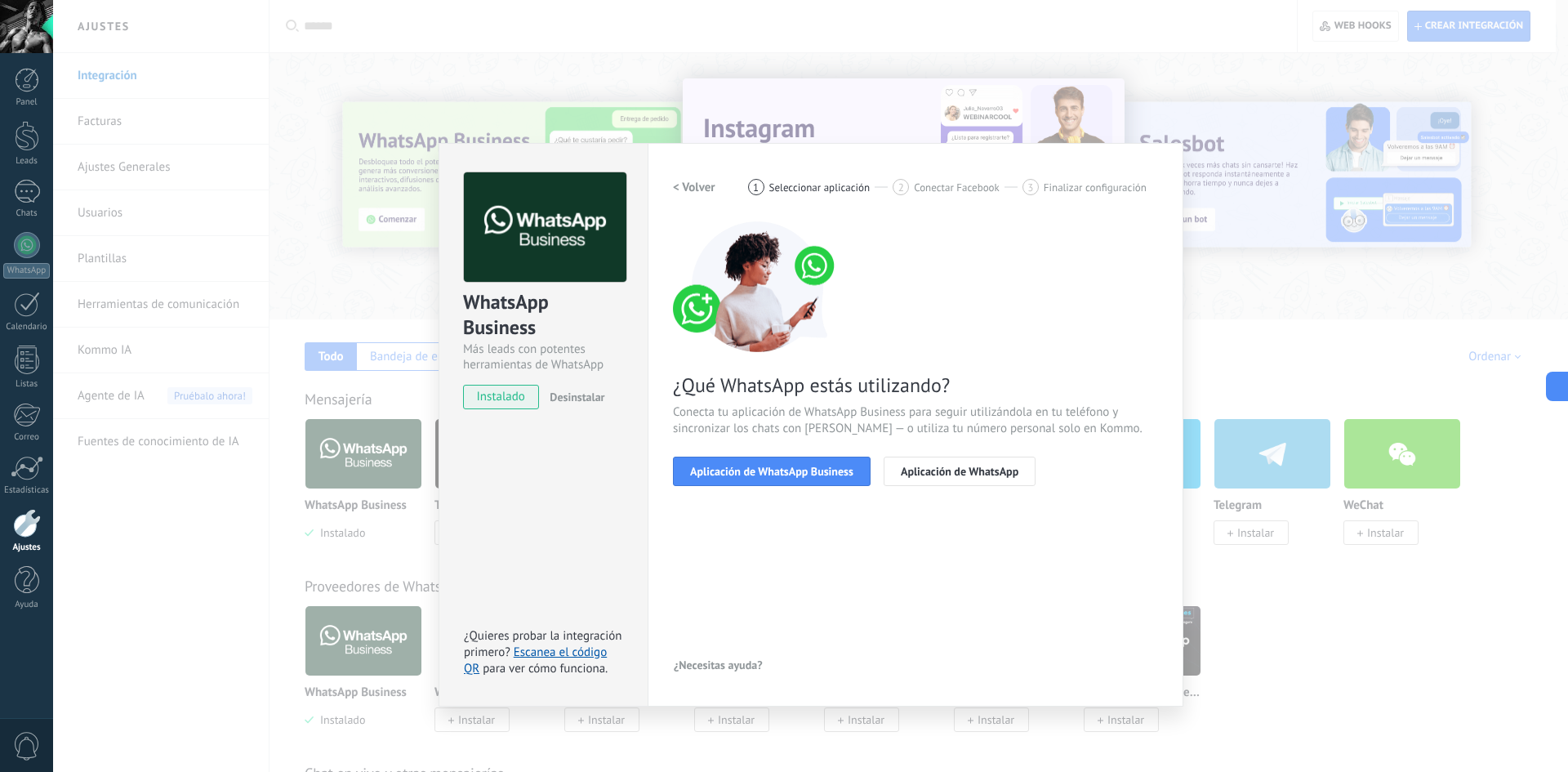
click at [779, 476] on span "Aplicación de WhatsApp Business" at bounding box center [772, 471] width 163 height 12
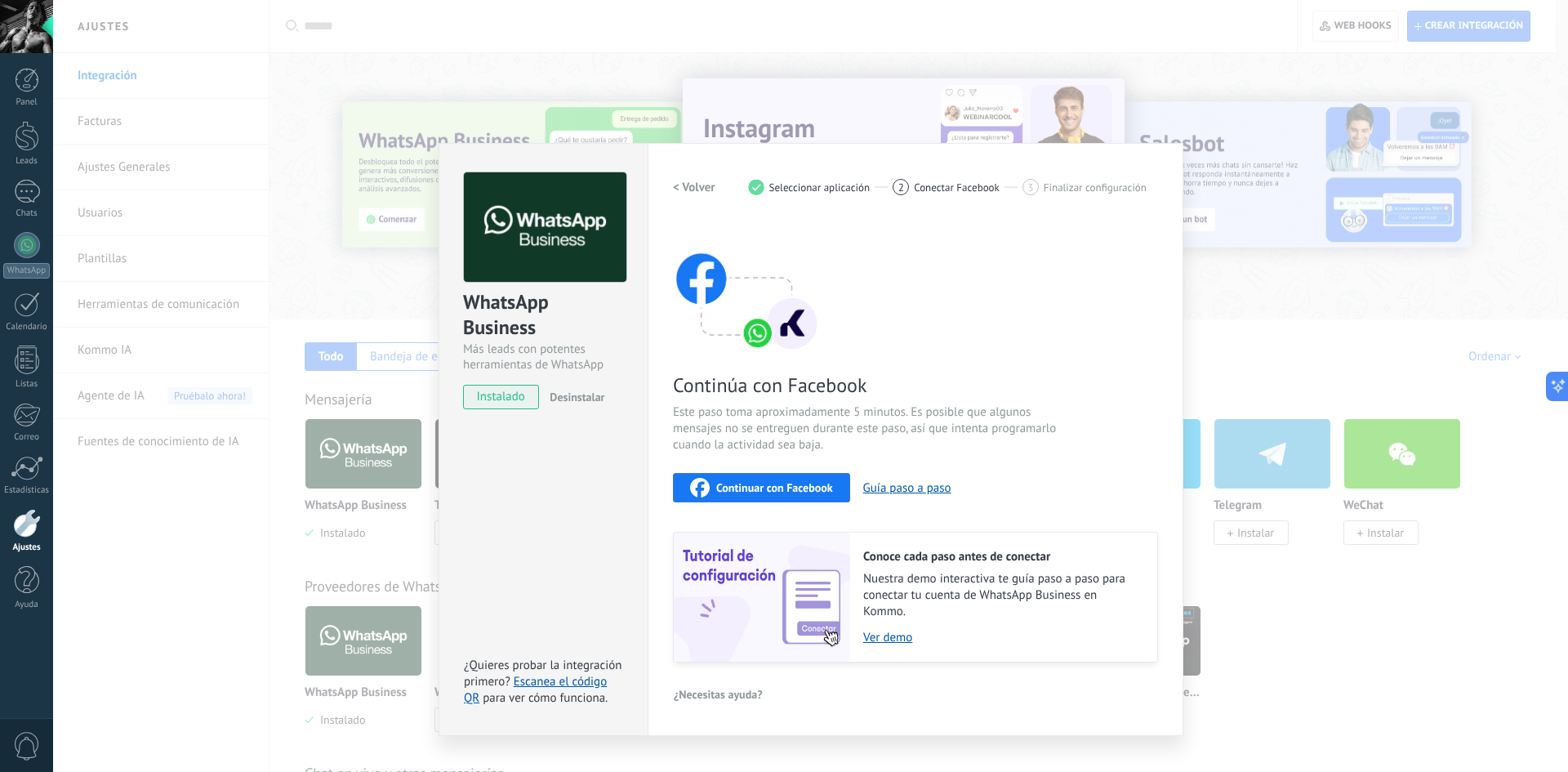
click at [774, 482] on span "Continuar con Facebook" at bounding box center [775, 487] width 117 height 12
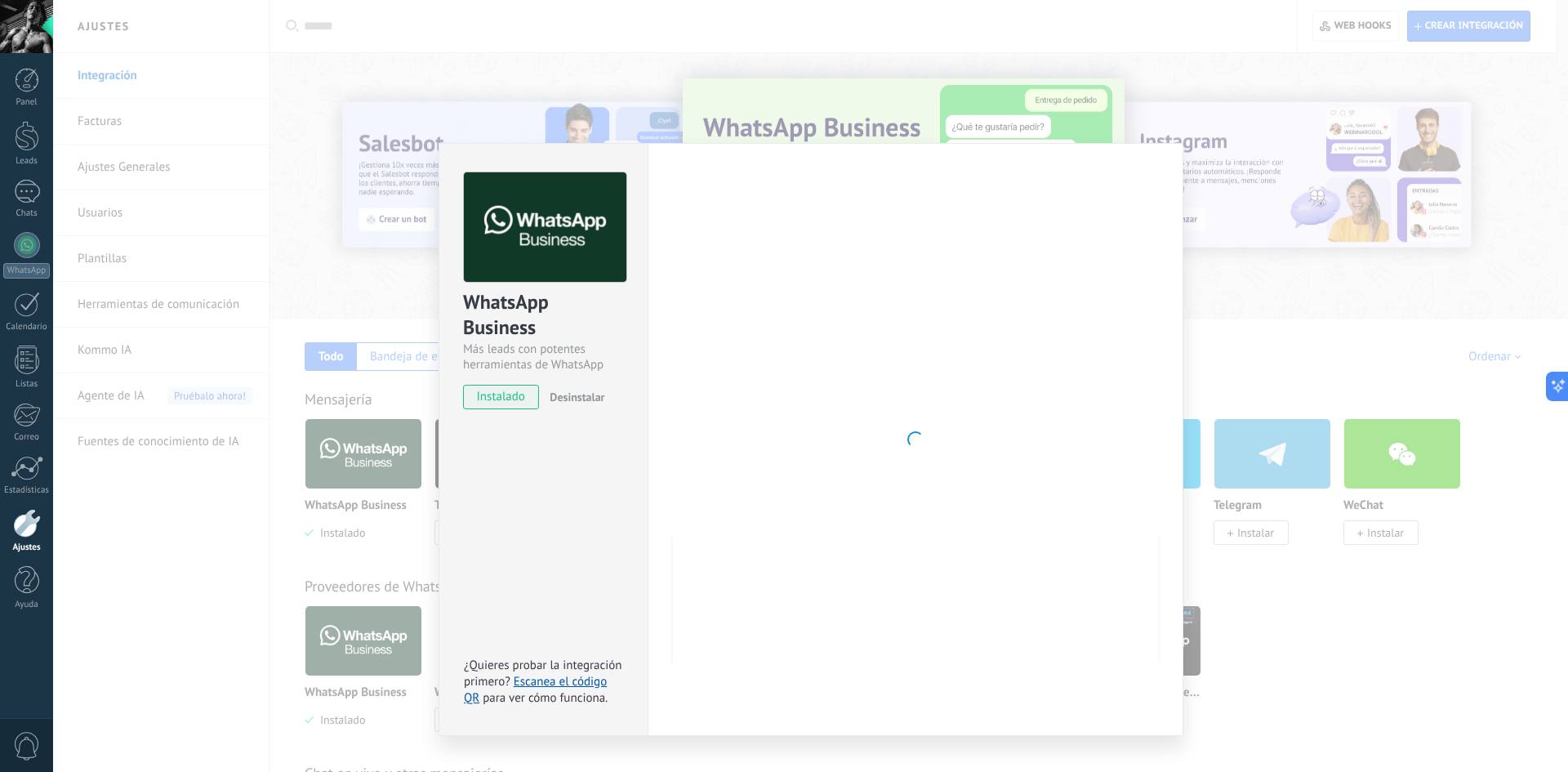
click at [1089, 277] on div at bounding box center [915, 439] width 485 height 535
click at [671, 15] on div "WhatsApp Business Más leads con potentes herramientas de WhatsApp instalado Des…" at bounding box center [810, 386] width 1515 height 772
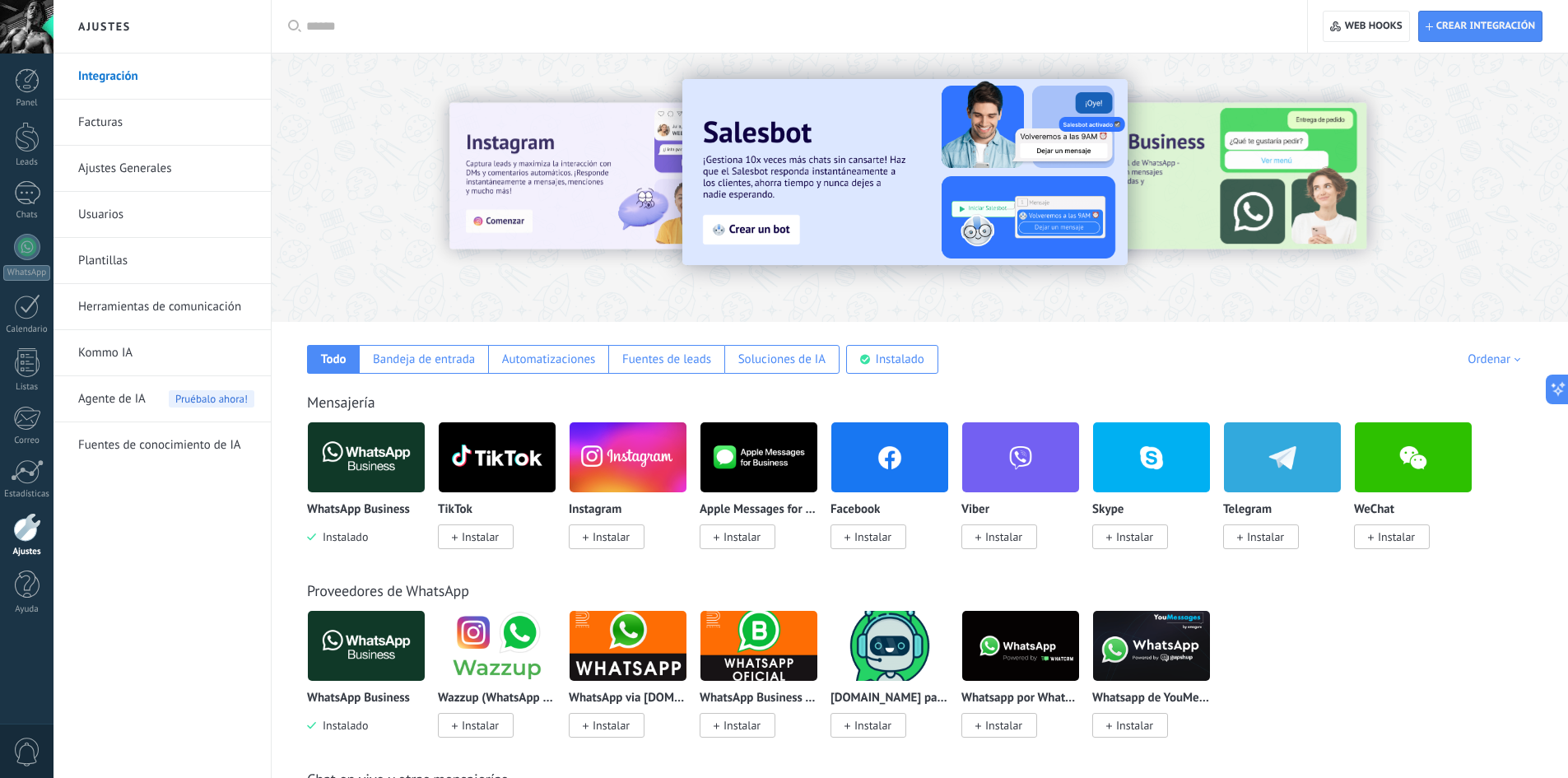
click at [334, 468] on img at bounding box center [366, 457] width 117 height 79
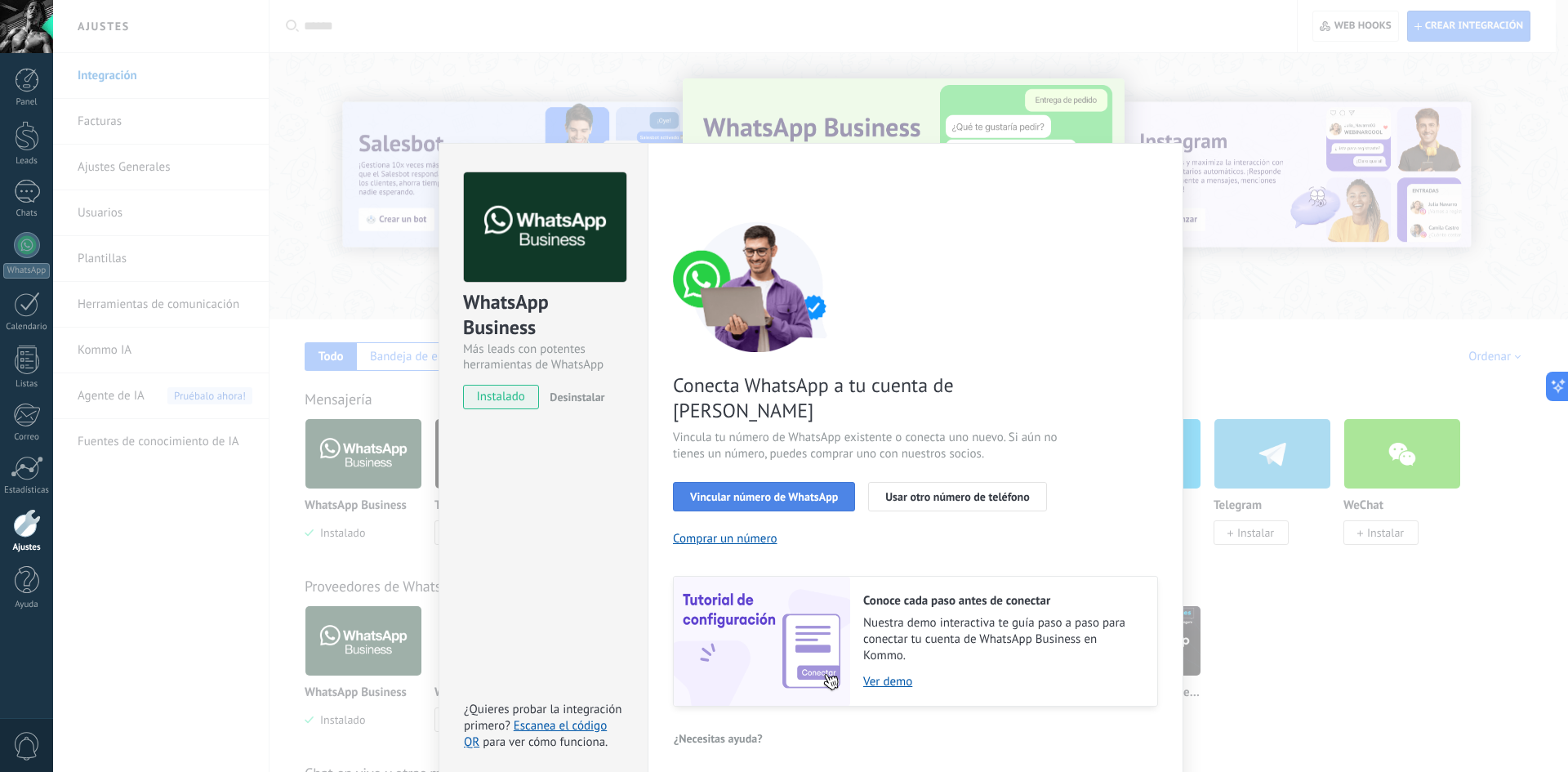
click at [738, 491] on span "Vincular número de WhatsApp" at bounding box center [764, 497] width 148 height 12
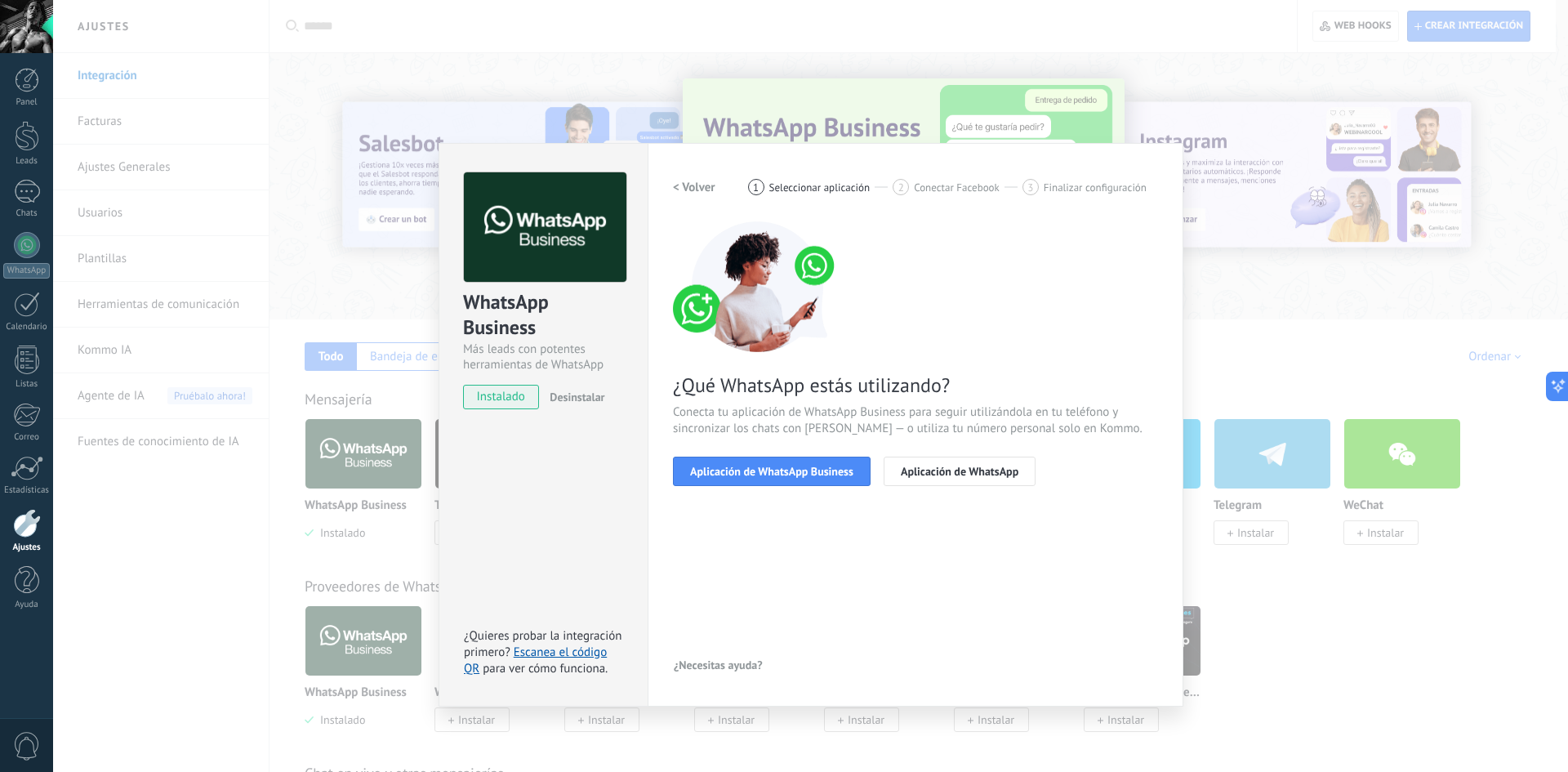
click at [738, 476] on span "Aplicación de WhatsApp Business" at bounding box center [772, 471] width 163 height 12
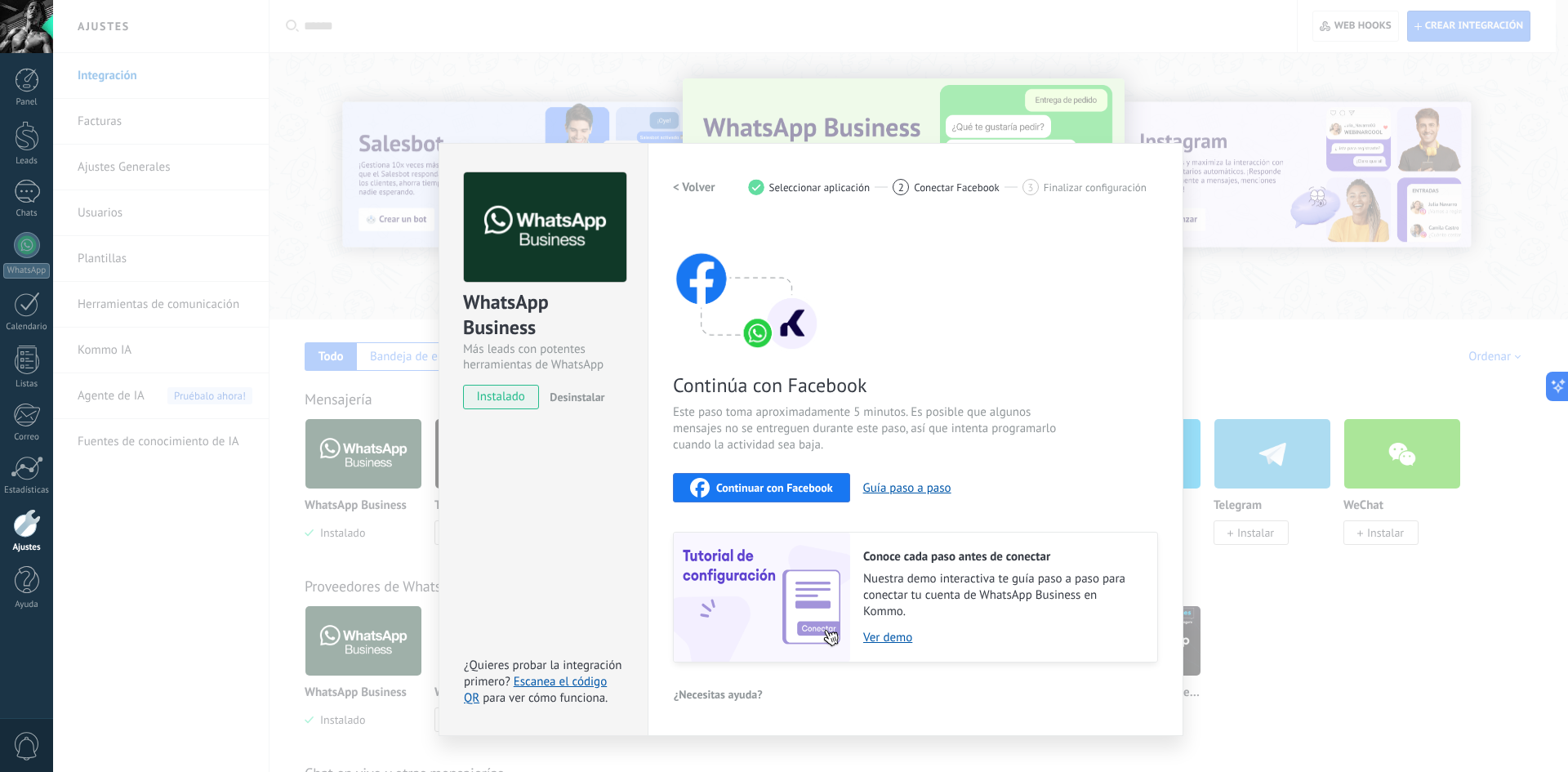
click at [747, 487] on span "Continuar con Facebook" at bounding box center [775, 487] width 117 height 12
